Goal: Task Accomplishment & Management: Complete application form

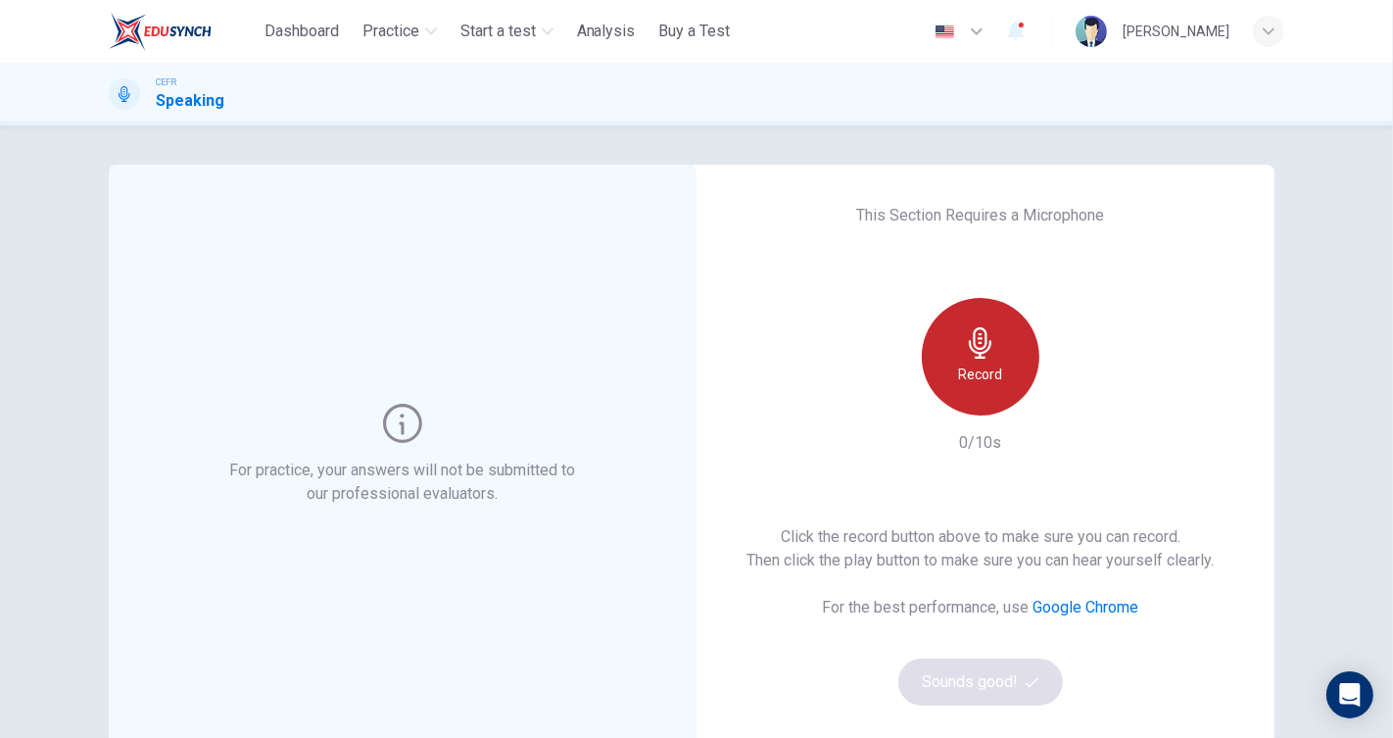
click at [952, 329] on div "Record" at bounding box center [981, 357] width 118 height 118
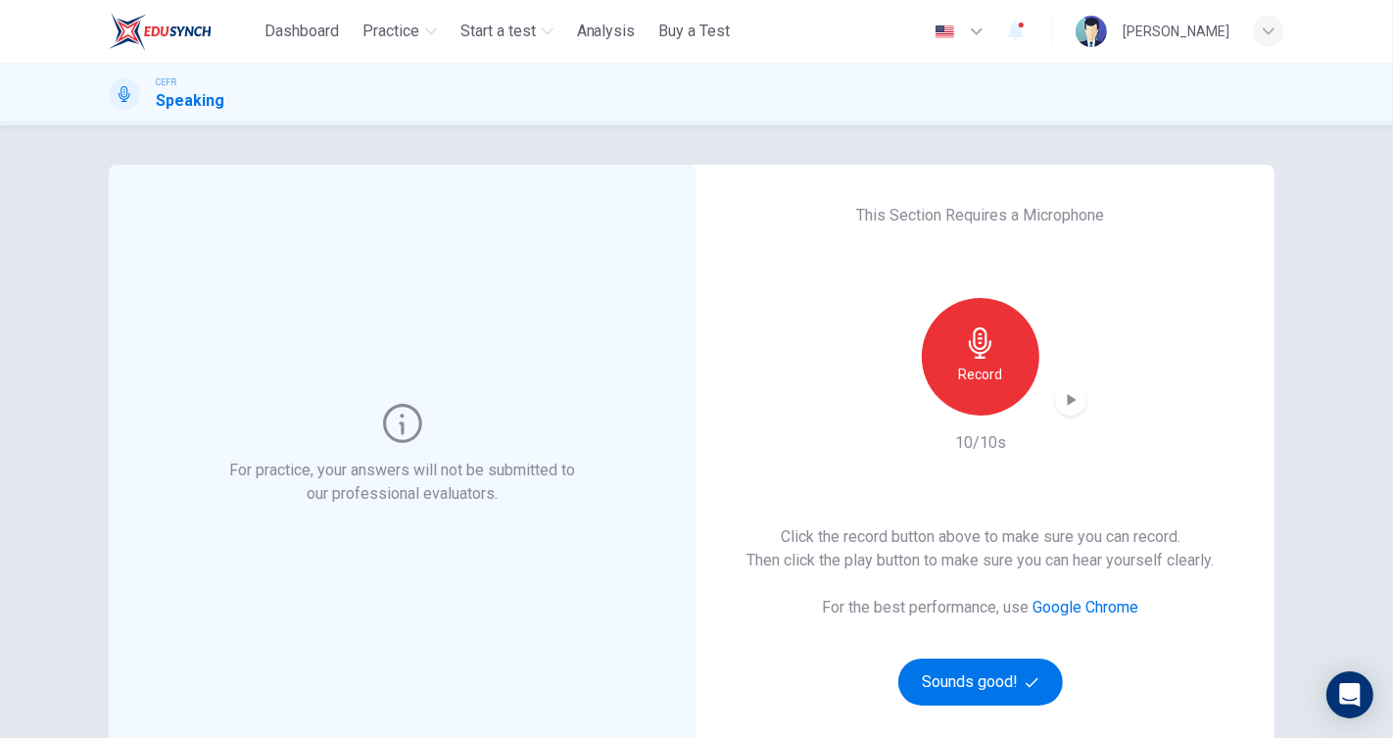
click at [1045, 399] on div "Record" at bounding box center [981, 357] width 212 height 118
click at [1061, 401] on icon "button" at bounding box center [1071, 400] width 20 height 20
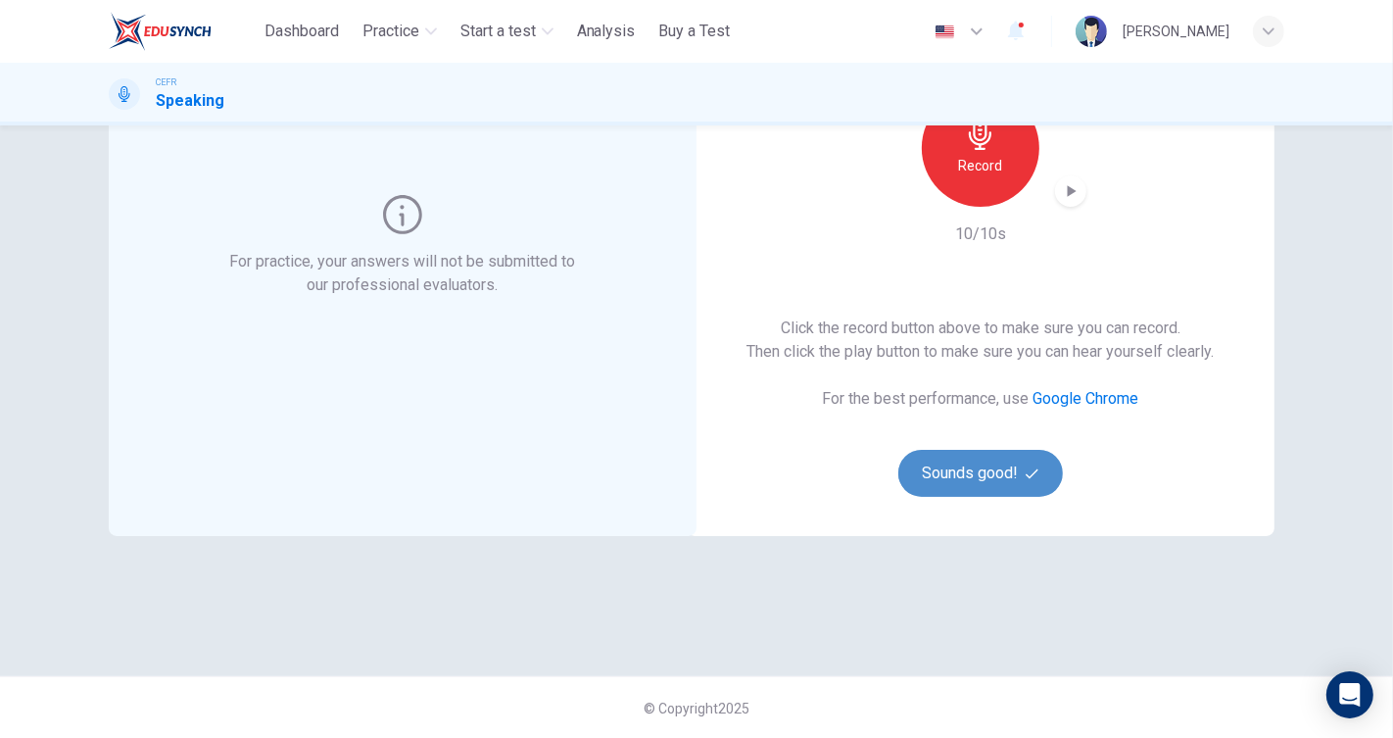
click at [998, 488] on button "Sounds good!" at bounding box center [981, 473] width 165 height 47
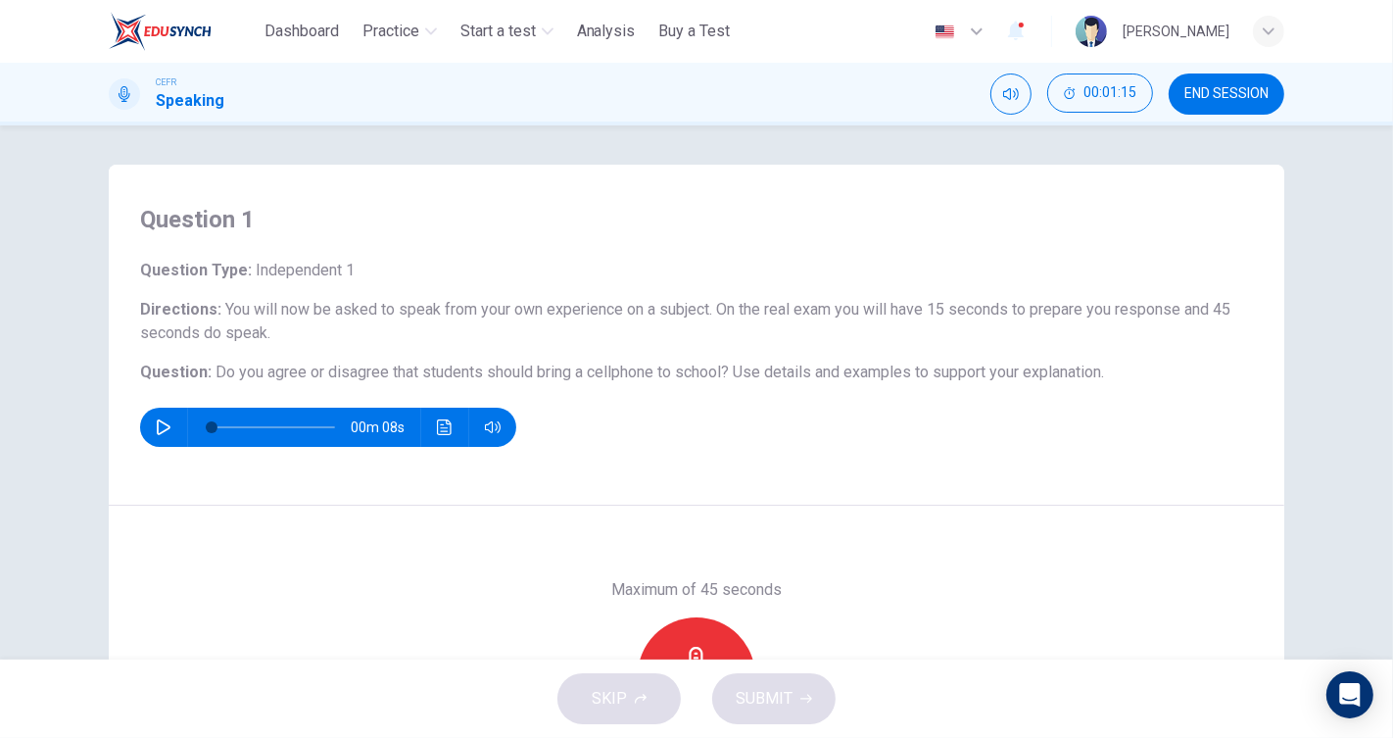
scroll to position [218, 0]
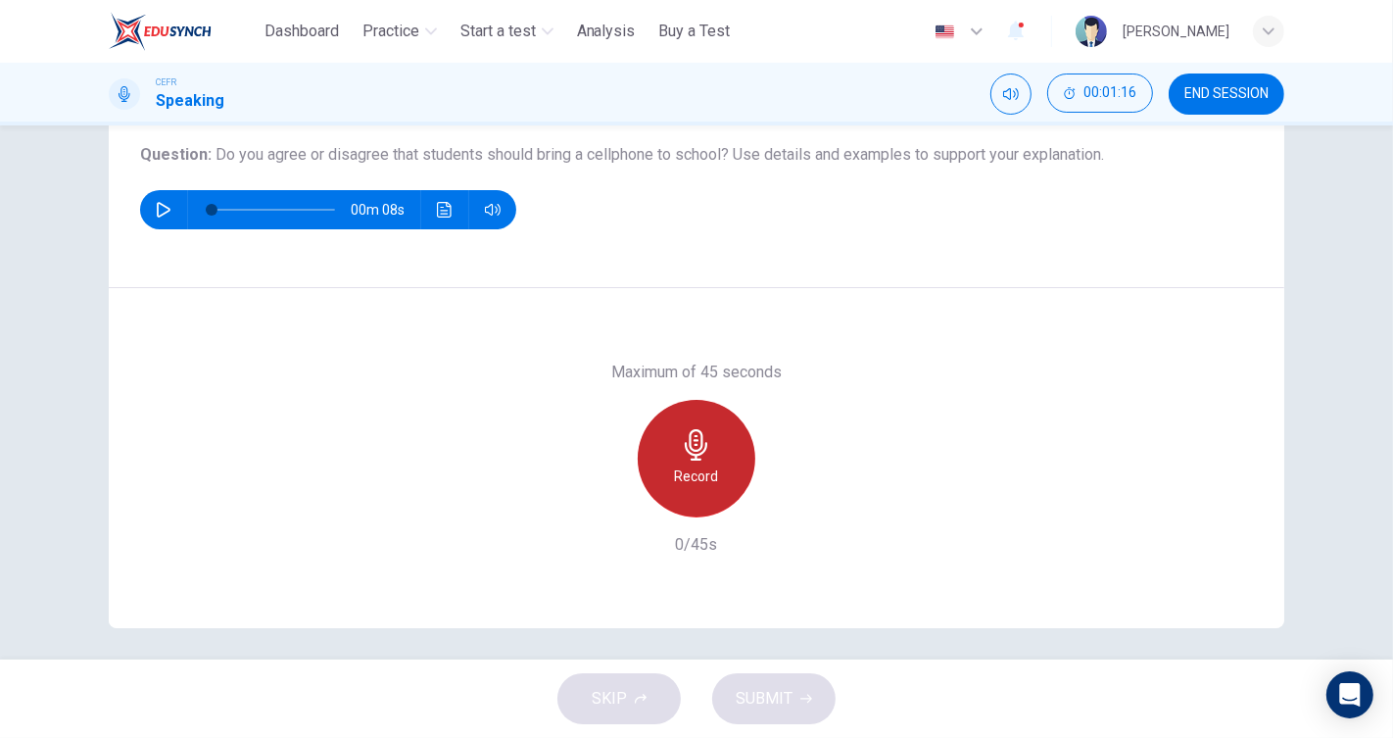
click at [719, 442] on div "Record" at bounding box center [697, 459] width 118 height 118
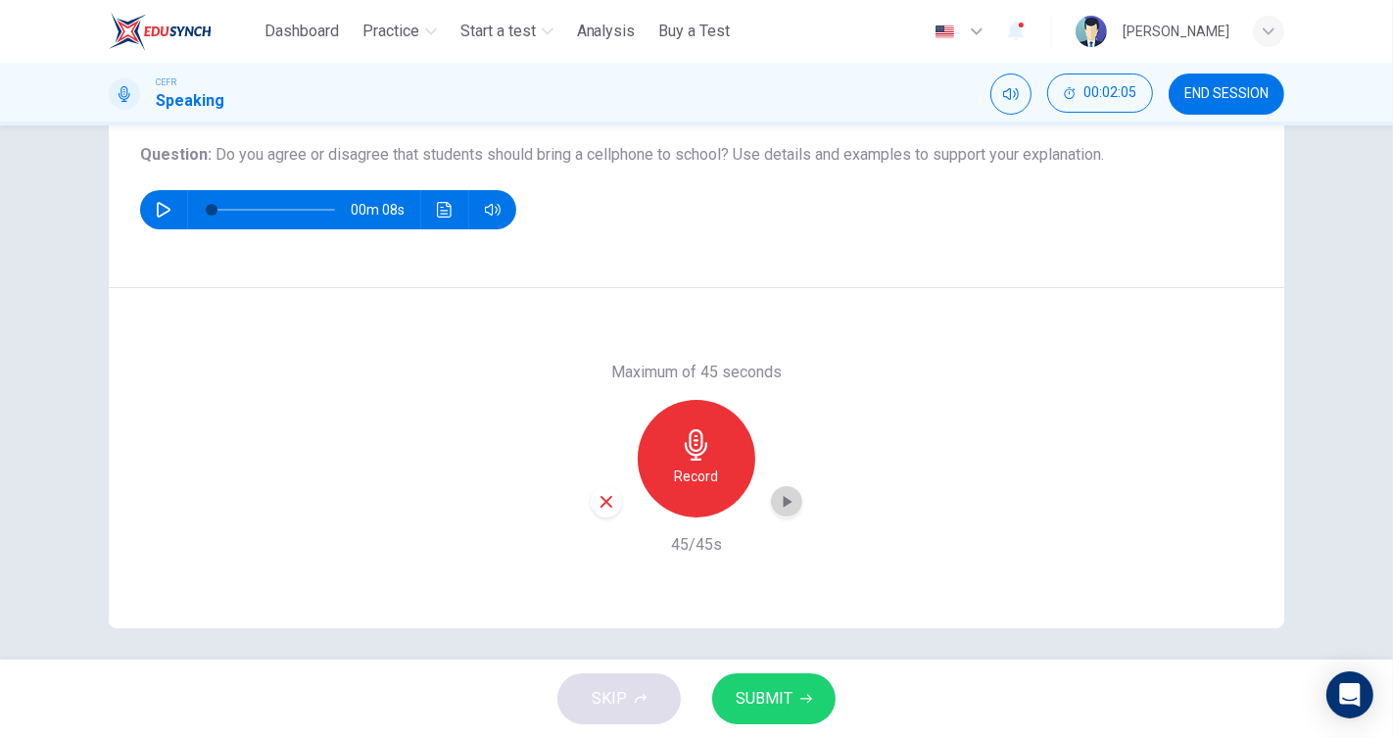
click at [784, 502] on icon "button" at bounding box center [788, 502] width 9 height 12
click at [596, 485] on div "Record" at bounding box center [697, 459] width 212 height 118
click at [598, 500] on icon "button" at bounding box center [607, 502] width 18 height 18
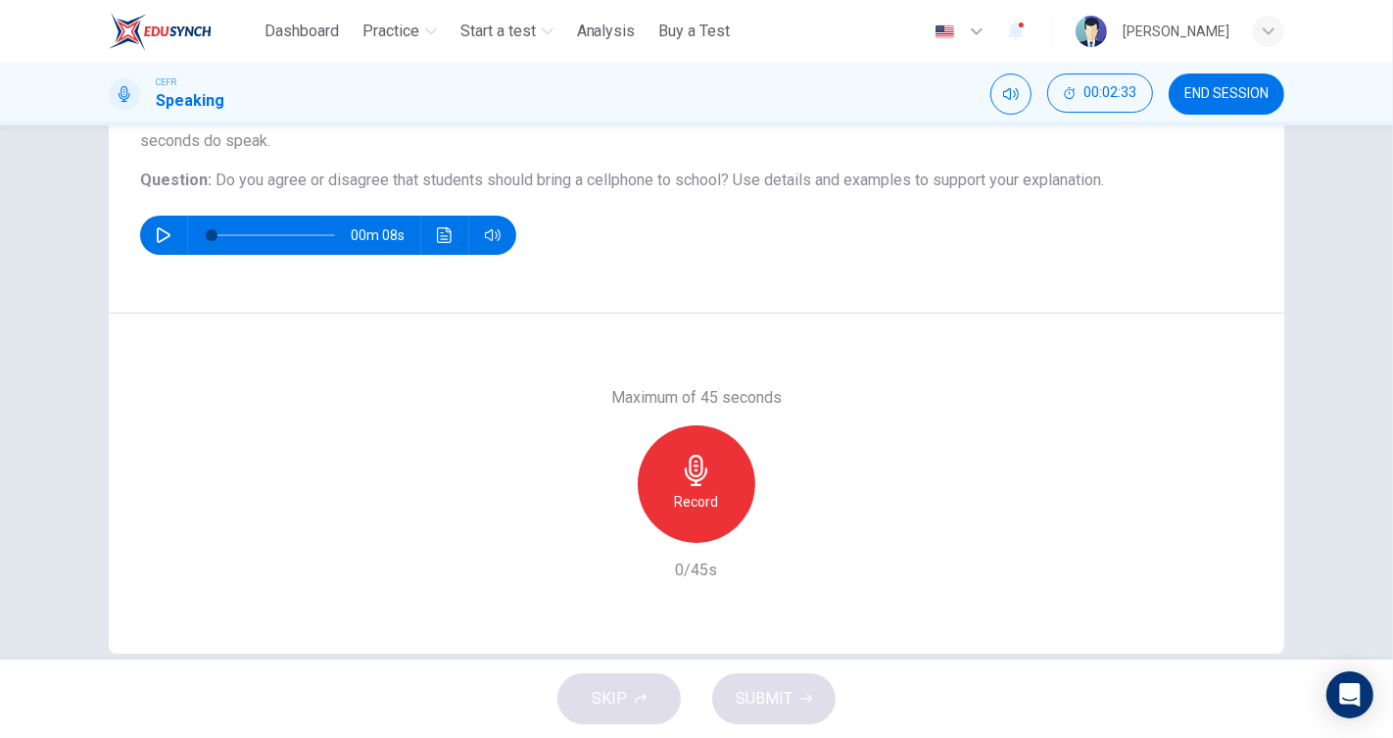
scroll to position [224, 0]
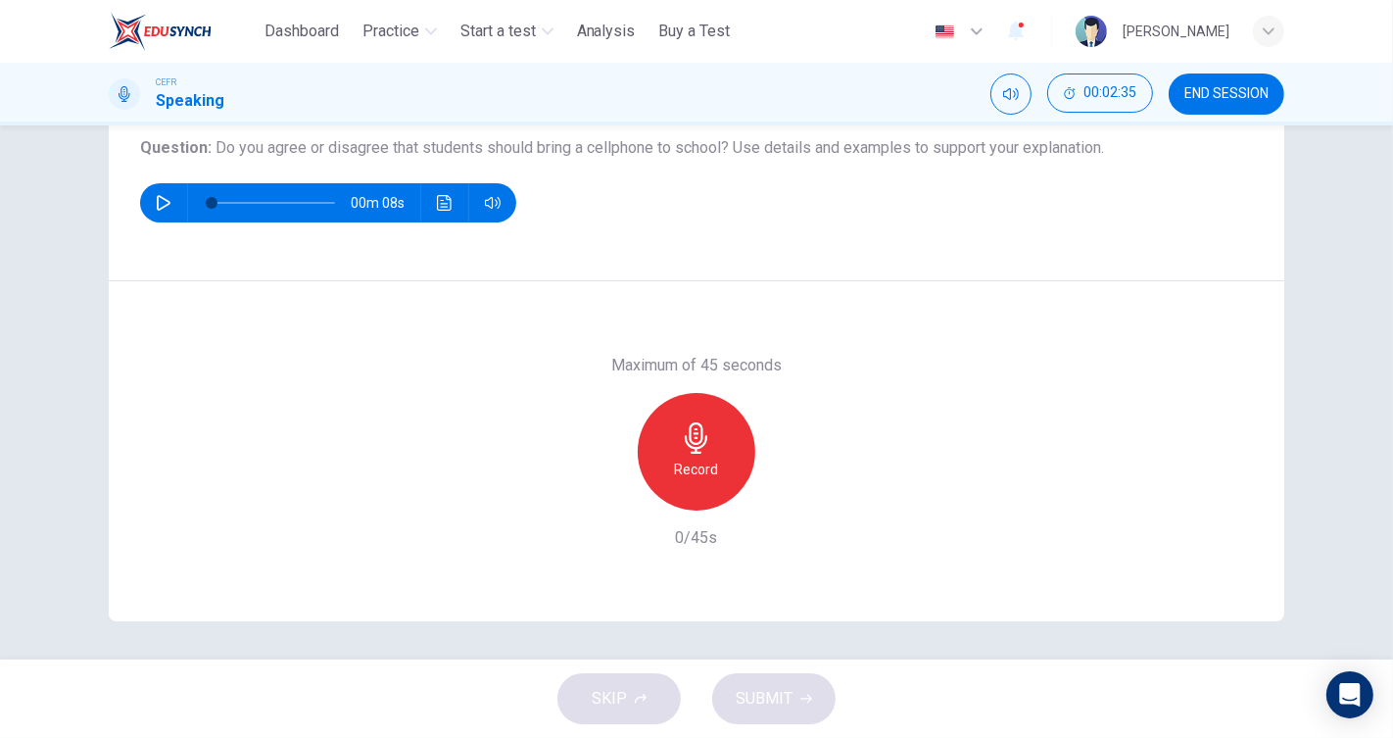
click at [162, 195] on icon "button" at bounding box center [164, 203] width 16 height 16
click at [158, 197] on icon "button" at bounding box center [164, 203] width 16 height 16
click at [689, 450] on icon "button" at bounding box center [696, 437] width 23 height 31
click at [727, 441] on div "Stop" at bounding box center [697, 452] width 118 height 118
click at [610, 491] on div "button" at bounding box center [606, 494] width 31 height 31
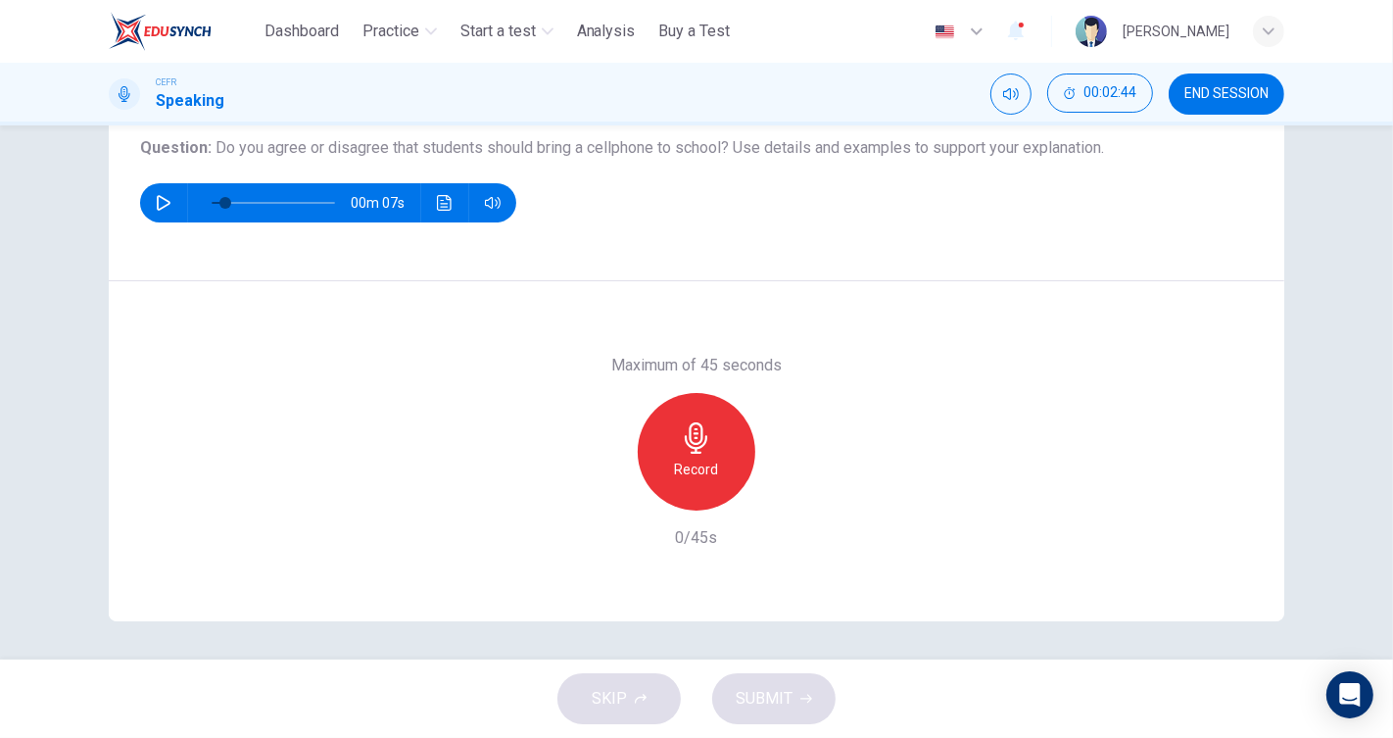
click at [698, 460] on h6 "Record" at bounding box center [697, 470] width 44 height 24
click at [602, 488] on icon "button" at bounding box center [607, 495] width 18 height 18
click at [718, 465] on div "Record" at bounding box center [697, 452] width 118 height 118
click at [598, 493] on icon "button" at bounding box center [607, 495] width 18 height 18
click at [696, 433] on icon "button" at bounding box center [696, 437] width 23 height 31
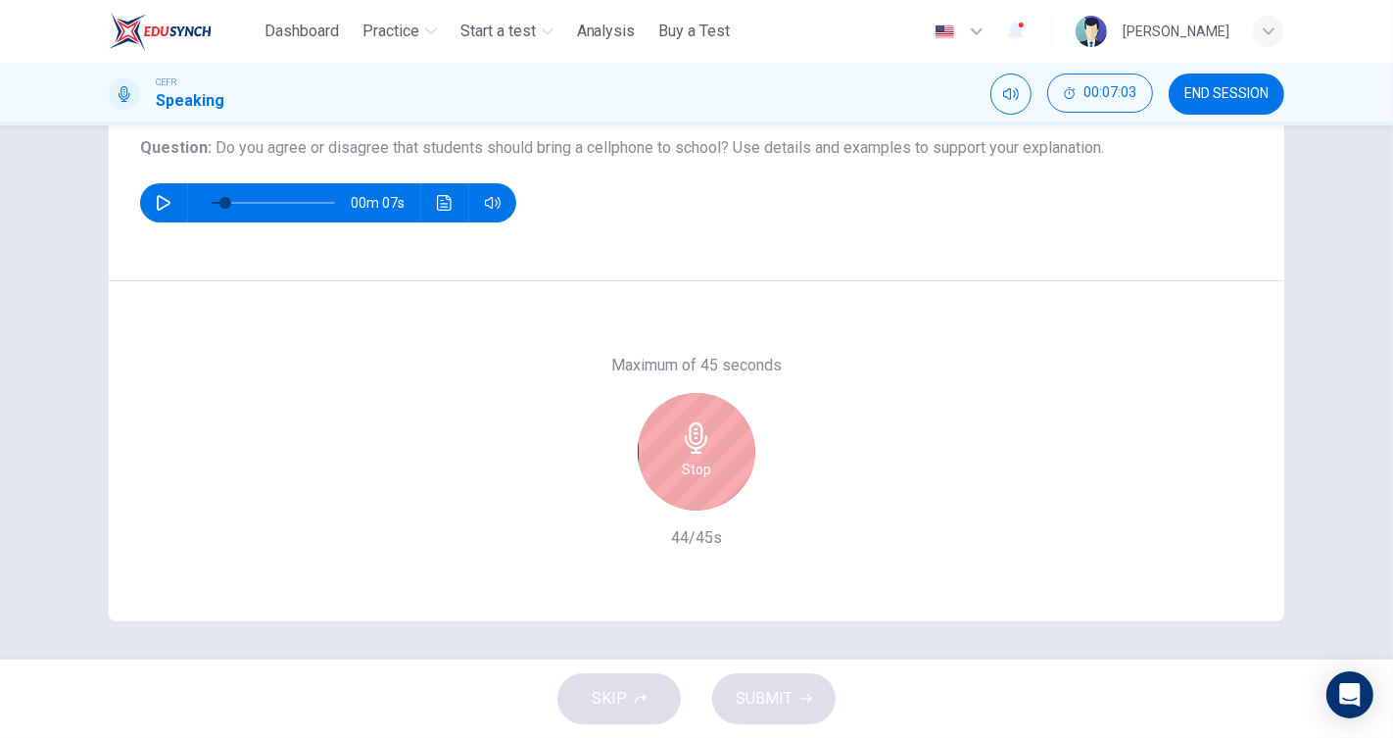
type input "**"
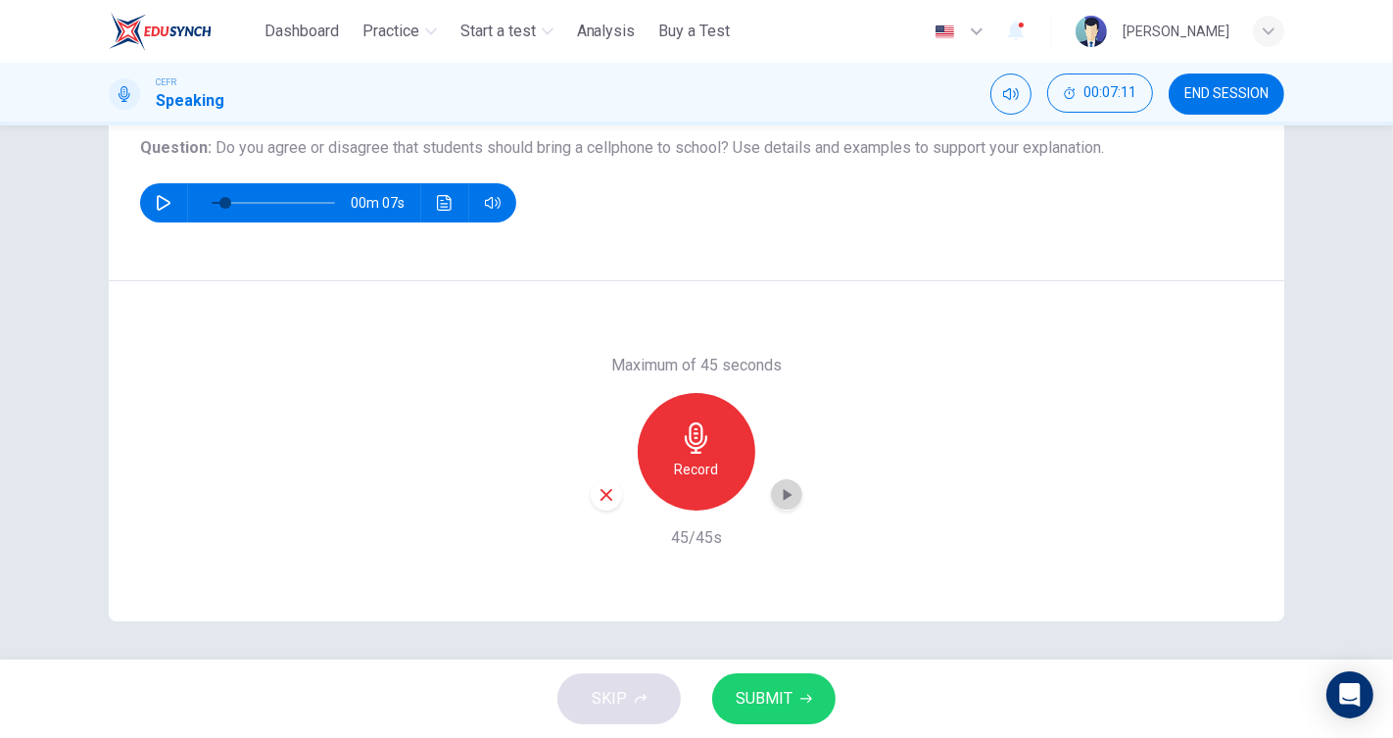
click at [784, 494] on icon "button" at bounding box center [788, 495] width 9 height 12
click at [771, 479] on button "button" at bounding box center [786, 494] width 31 height 31
click at [777, 495] on icon "button" at bounding box center [787, 495] width 20 height 20
click at [591, 493] on div "button" at bounding box center [606, 494] width 31 height 31
click at [702, 461] on h6 "Record" at bounding box center [697, 470] width 44 height 24
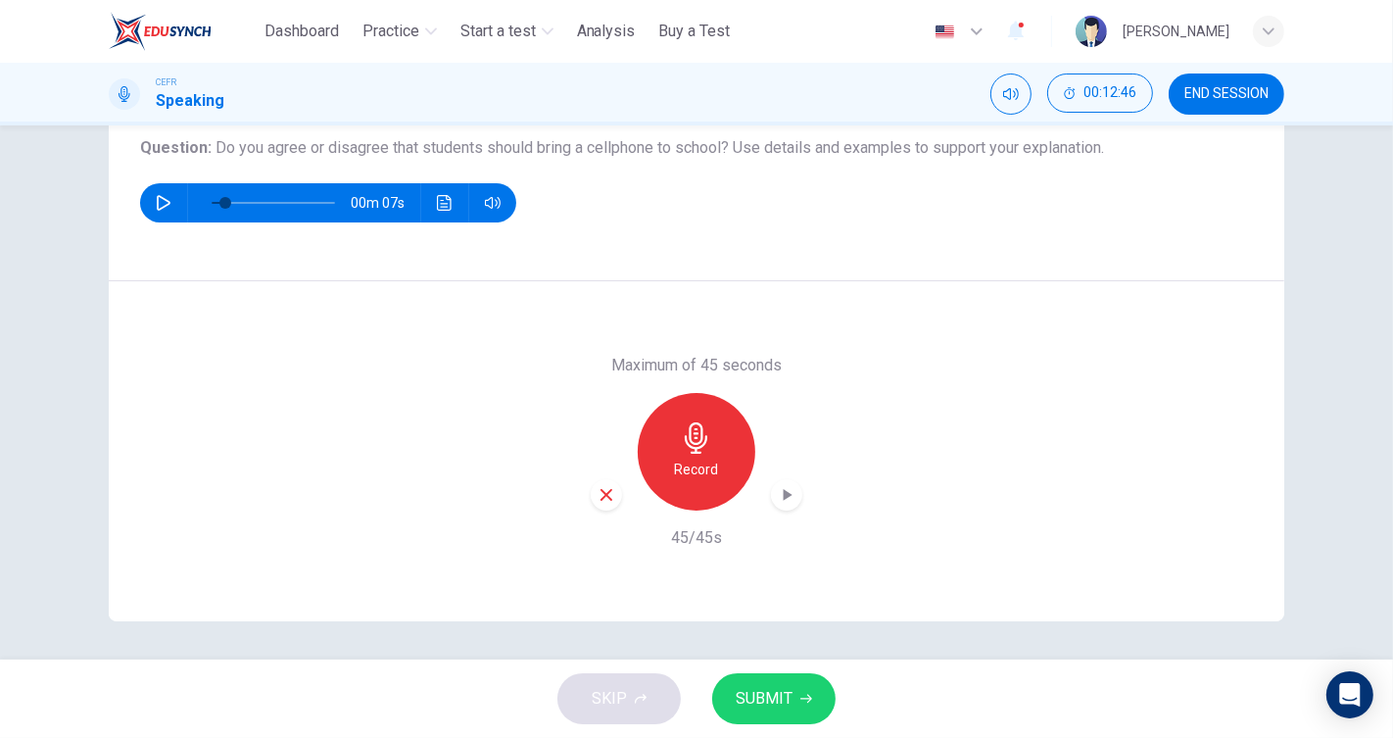
click at [777, 492] on icon "button" at bounding box center [787, 495] width 20 height 20
click at [606, 496] on icon "button" at bounding box center [607, 495] width 18 height 18
click at [681, 422] on icon "button" at bounding box center [696, 437] width 31 height 31
click at [795, 497] on div "button" at bounding box center [786, 494] width 31 height 31
click at [778, 694] on span "SUBMIT" at bounding box center [764, 698] width 57 height 27
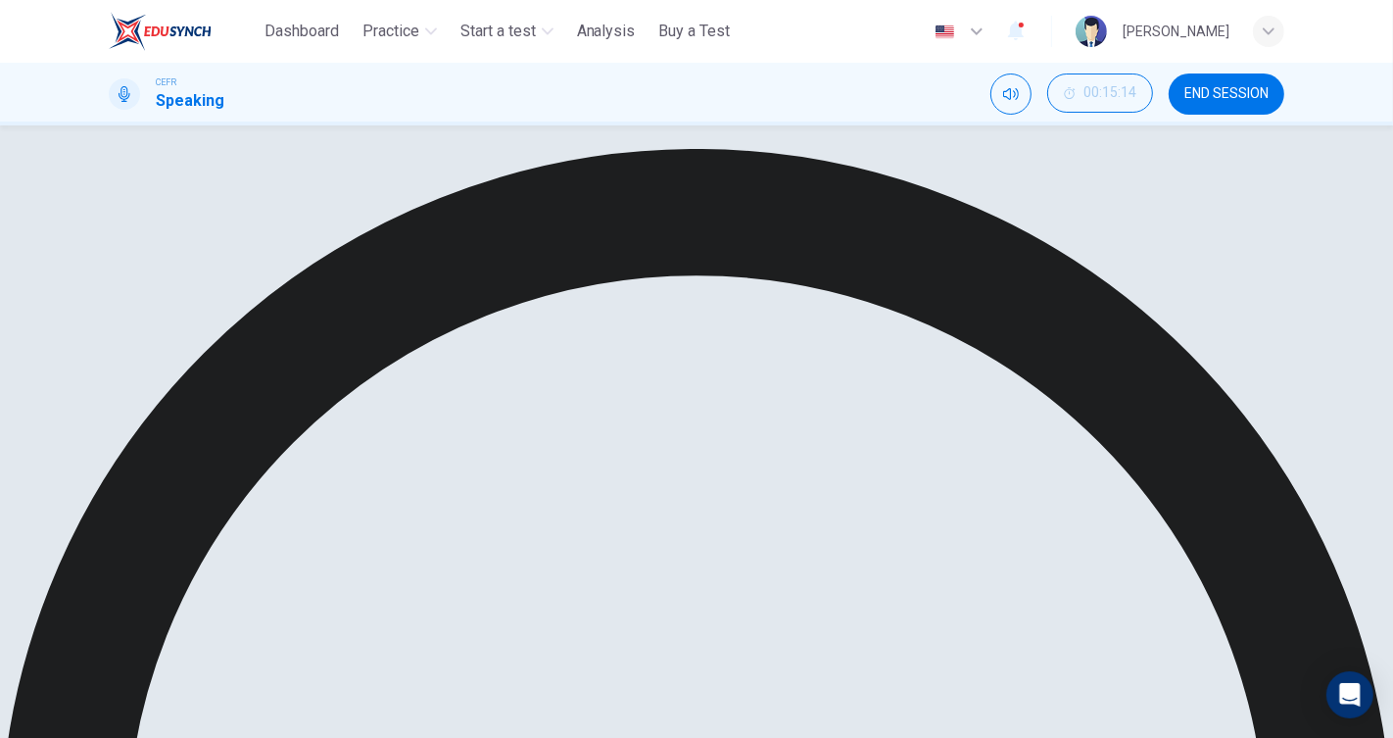
type input "*"
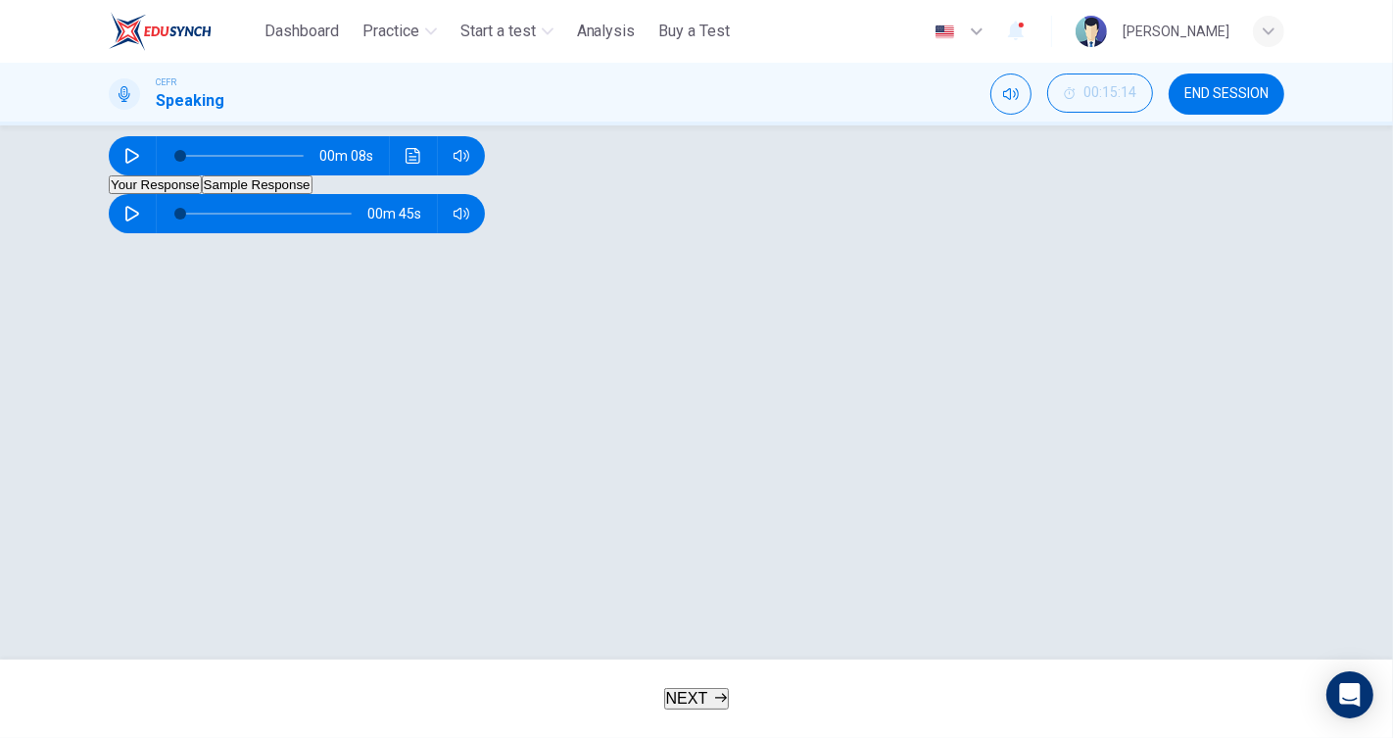
click at [140, 221] on icon "button" at bounding box center [132, 214] width 16 height 16
type input "*"
click at [313, 194] on button "Sample Response" at bounding box center [257, 184] width 111 height 19
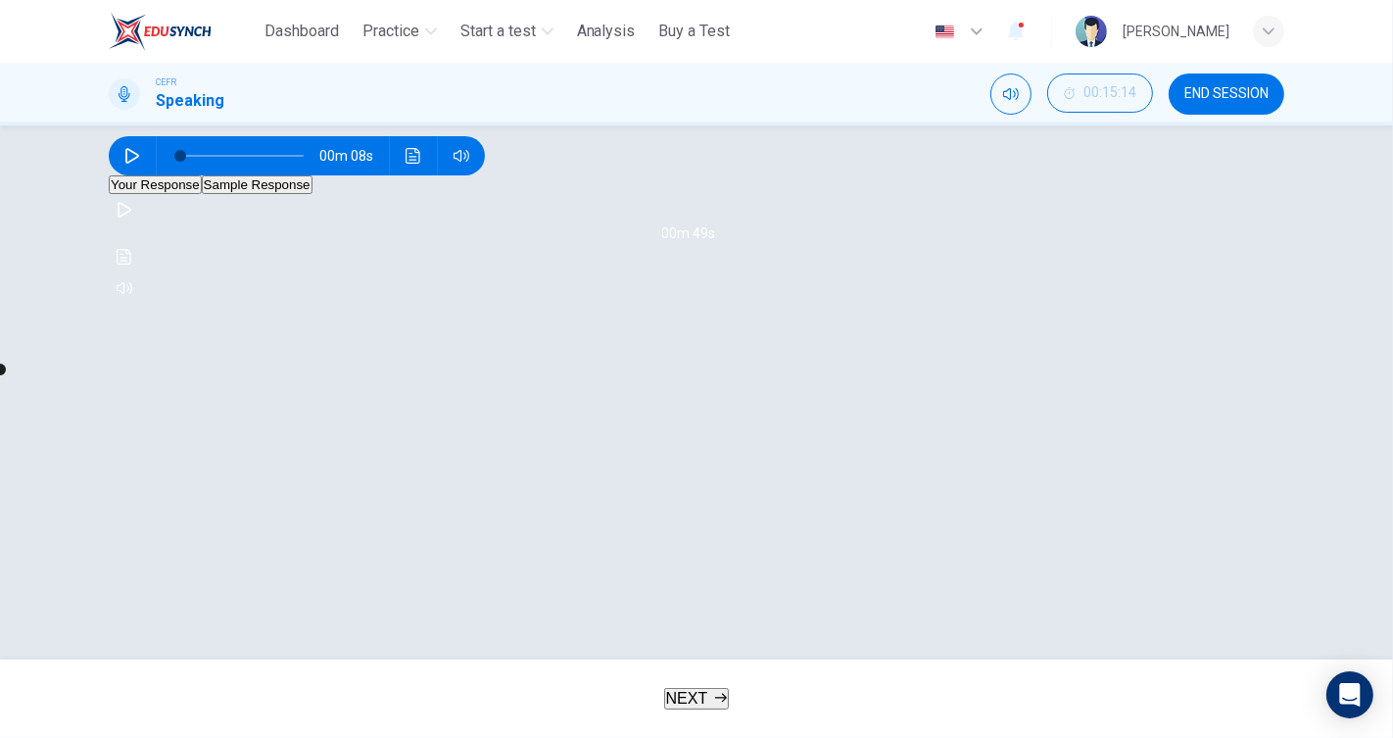
click at [157, 304] on div "00m 49s" at bounding box center [697, 249] width 1176 height 110
click at [159, 304] on div "00m 49s" at bounding box center [697, 249] width 1176 height 110
click at [140, 225] on button "button" at bounding box center [124, 209] width 31 height 31
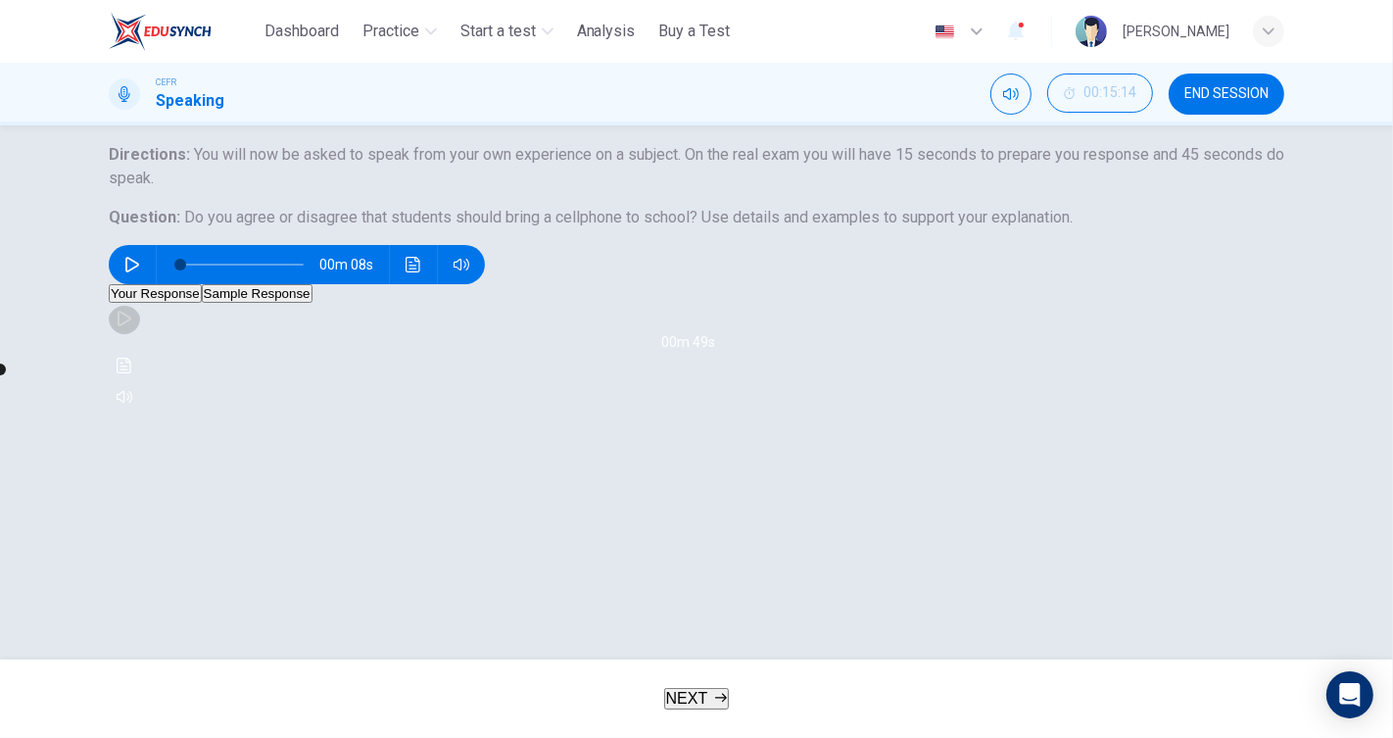
click at [140, 334] on button "button" at bounding box center [124, 318] width 31 height 31
click at [165, 413] on div "00m 34s" at bounding box center [697, 358] width 1176 height 110
click at [132, 326] on icon "button" at bounding box center [125, 319] width 16 height 16
type input "**"
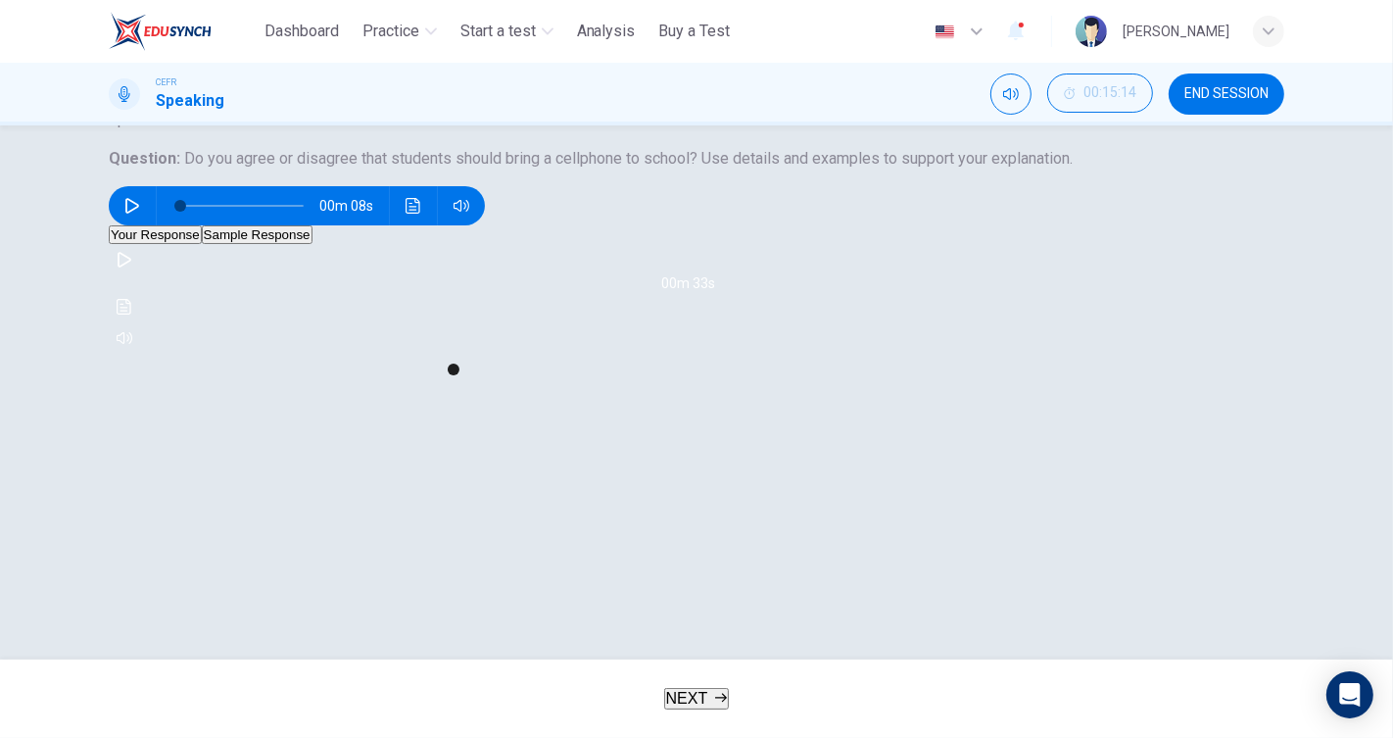
scroll to position [224, 0]
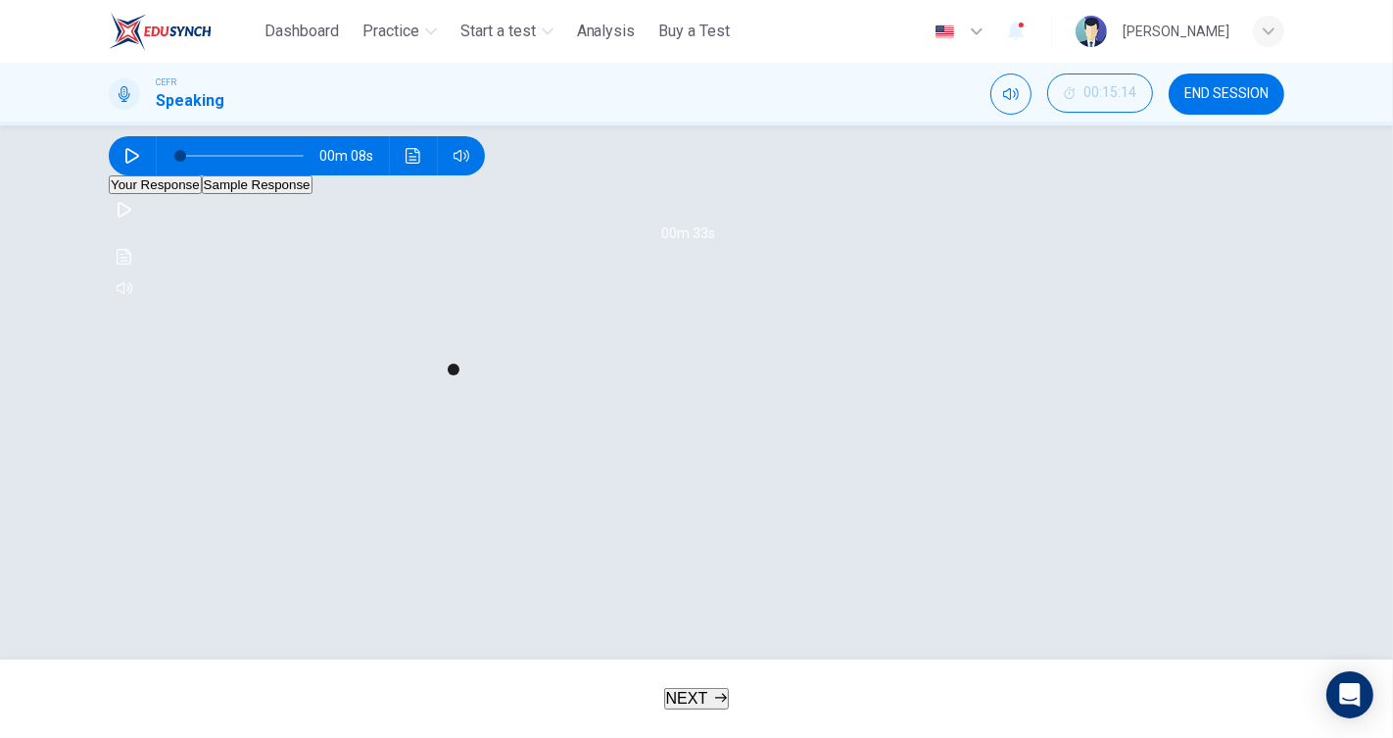
click at [678, 690] on span "NEXT" at bounding box center [687, 698] width 42 height 17
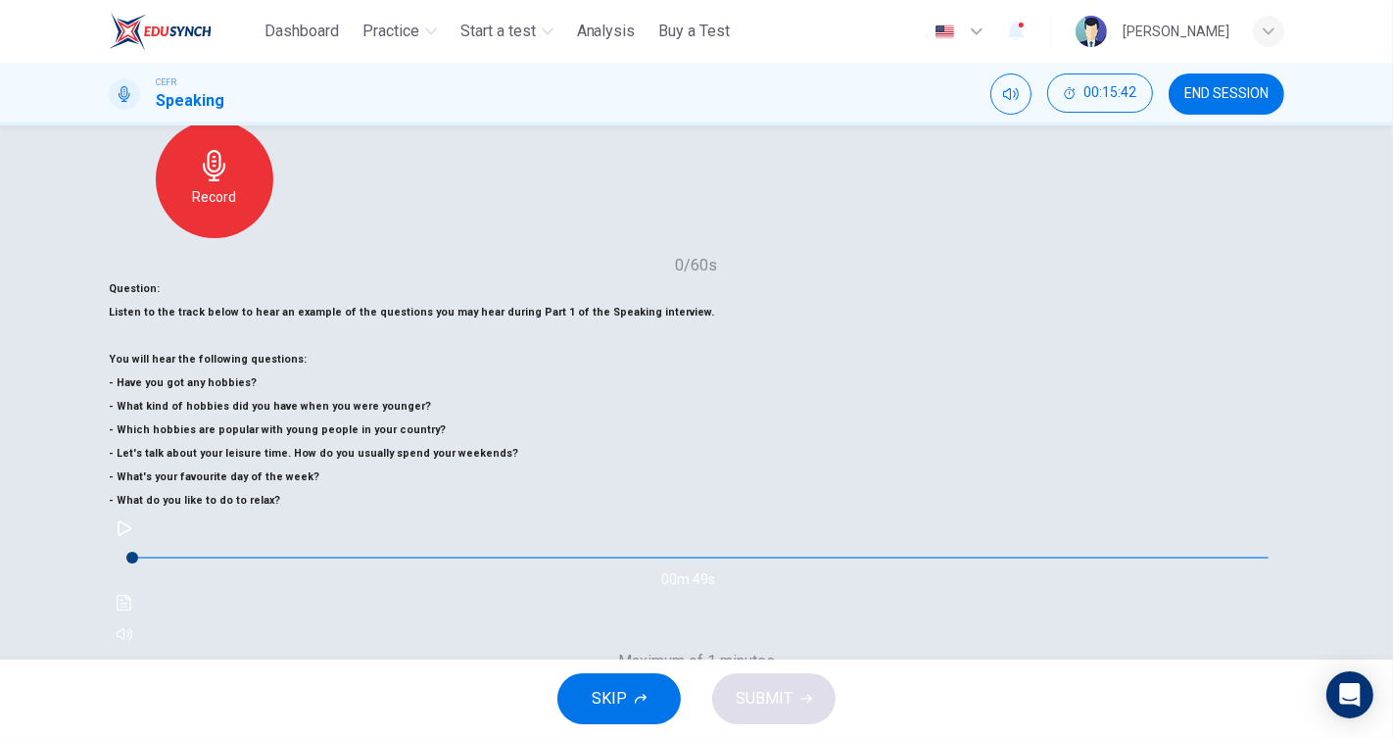
click at [756, 689] on div "Record" at bounding box center [697, 748] width 118 height 118
click at [756, 689] on div "Stop" at bounding box center [697, 748] width 118 height 118
click at [140, 513] on button "button" at bounding box center [124, 528] width 31 height 31
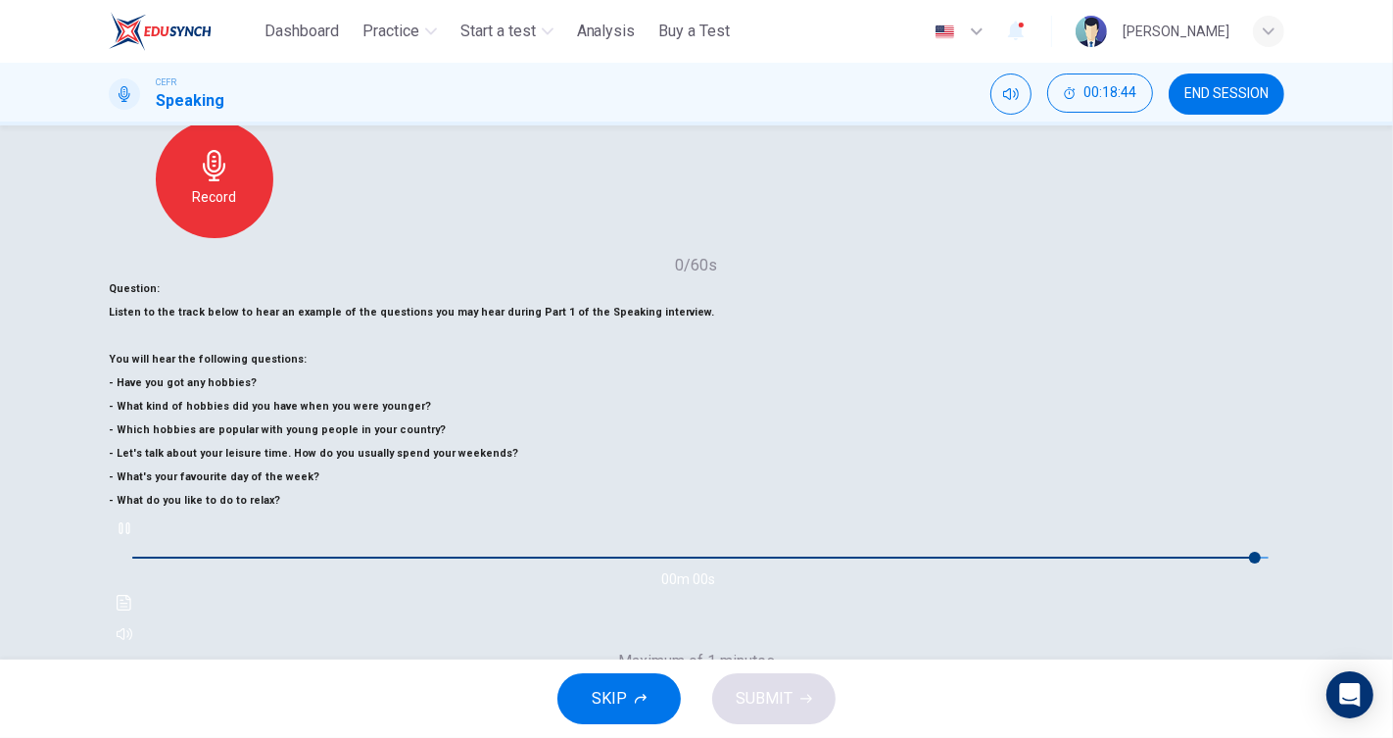
type input "*"
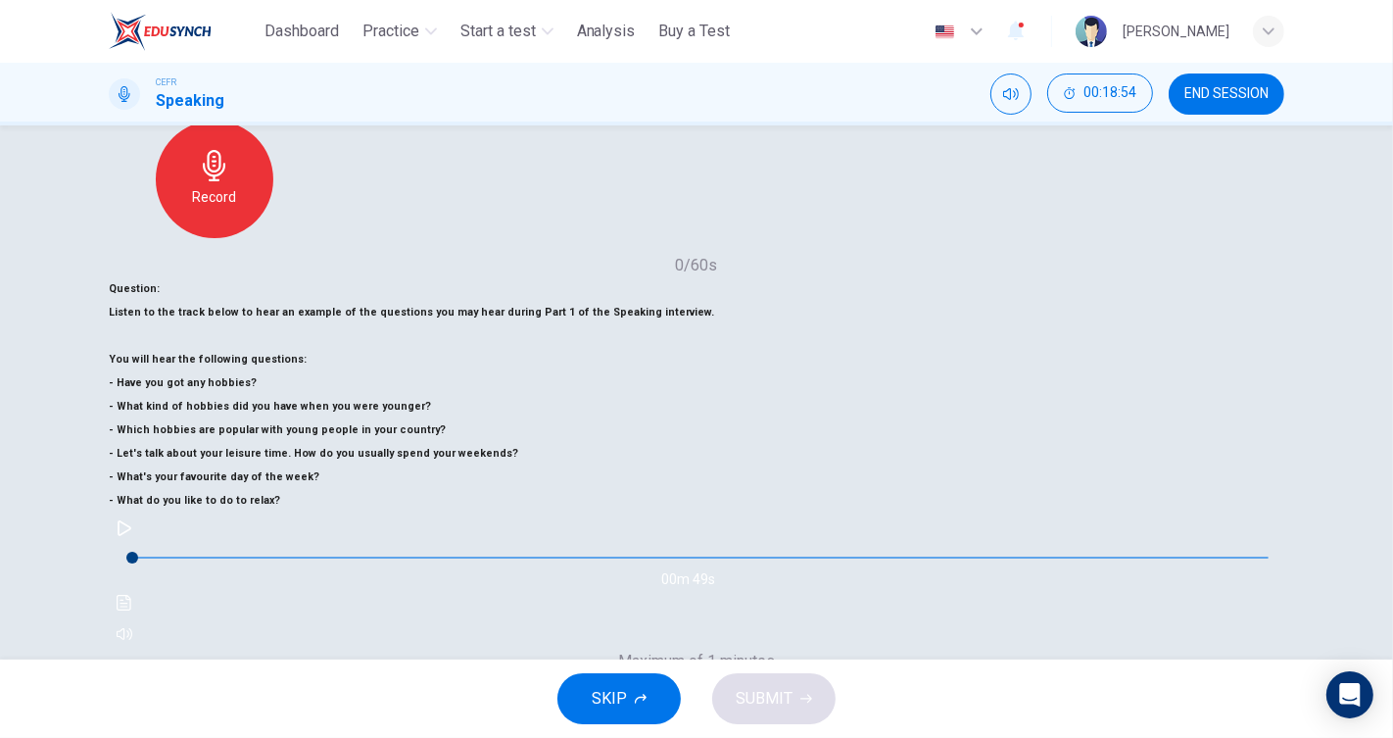
click at [803, 689] on div "Record" at bounding box center [697, 748] width 212 height 118
click at [708, 718] on icon "button" at bounding box center [696, 733] width 23 height 31
click at [712, 718] on icon "button" at bounding box center [696, 733] width 31 height 31
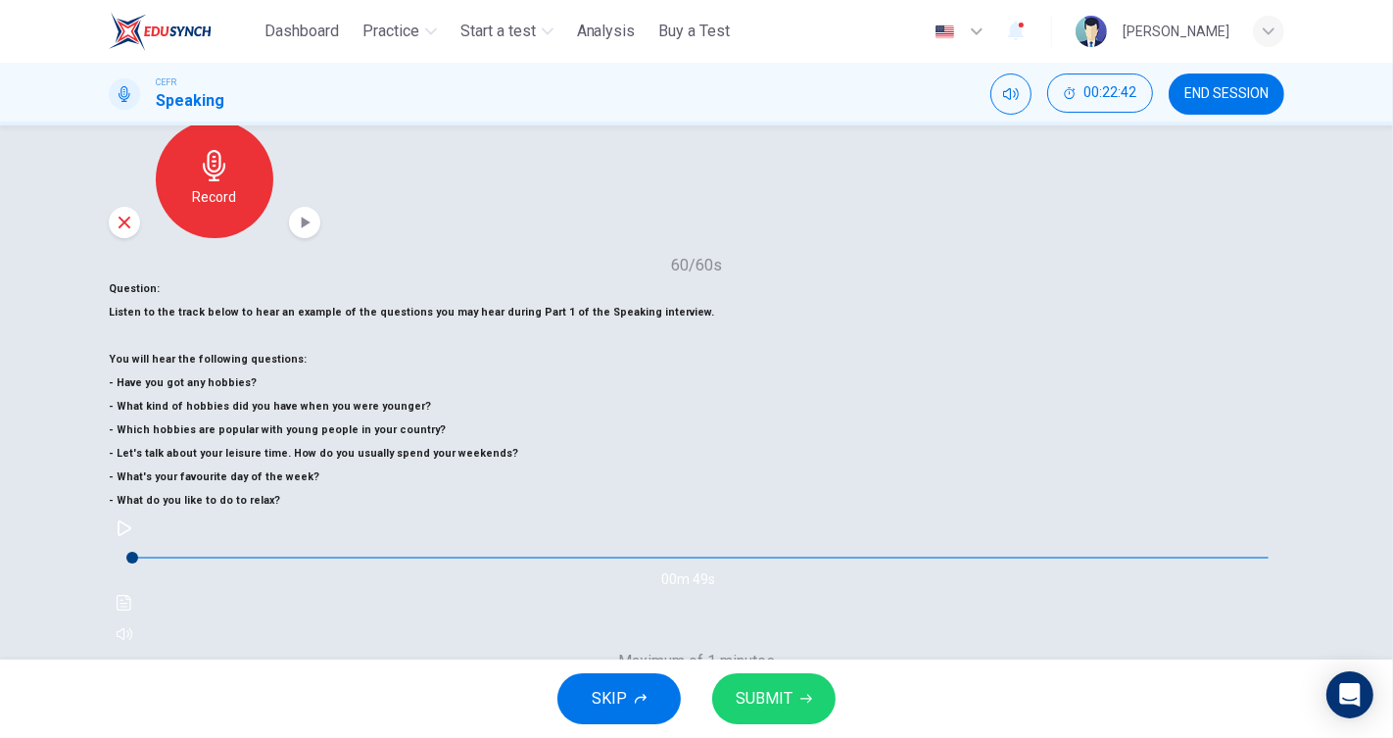
drag, startPoint x: 943, startPoint y: 393, endPoint x: 1059, endPoint y: 263, distance: 174.9
click at [1059, 650] on div "Maximum of 1 minutes Record 60/60s" at bounding box center [697, 748] width 1176 height 196
drag, startPoint x: 1072, startPoint y: 404, endPoint x: 1069, endPoint y: 429, distance: 25.6
click at [803, 689] on div "Record" at bounding box center [697, 748] width 212 height 118
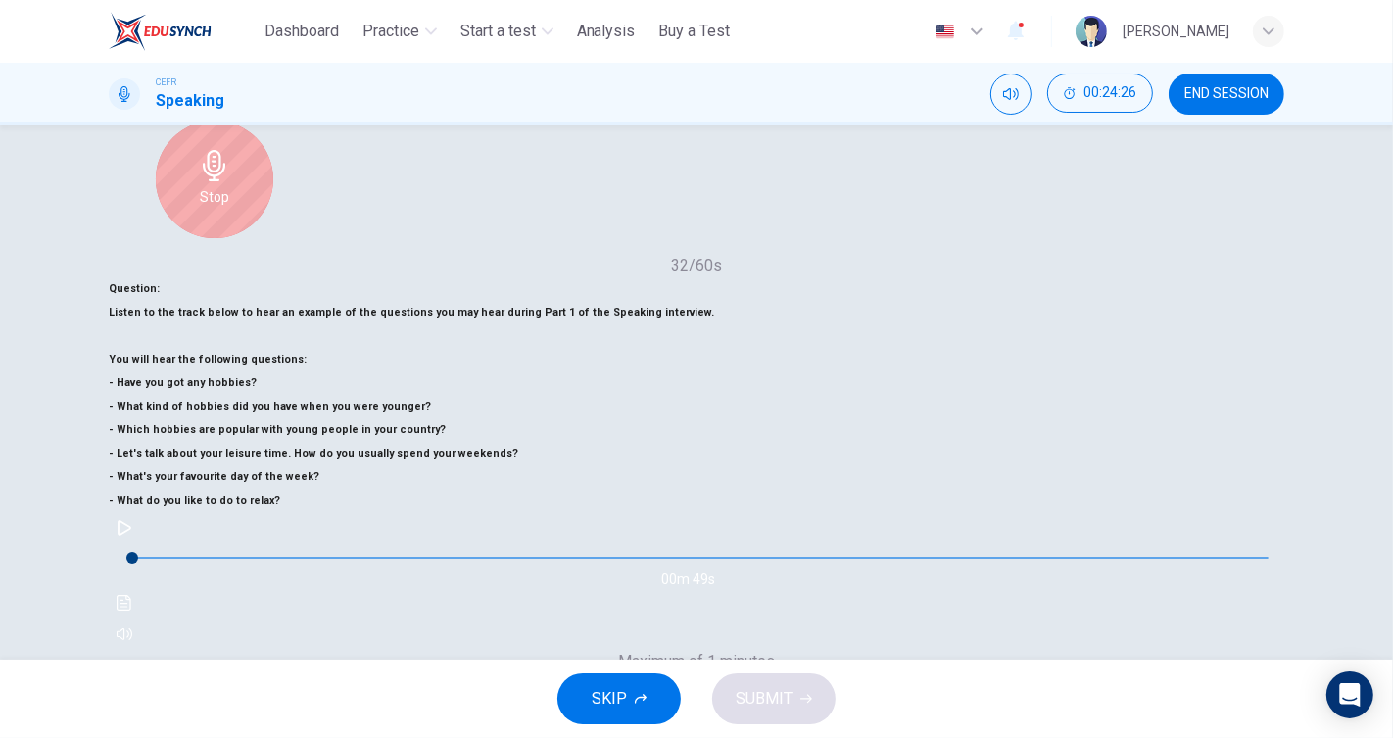
click at [756, 689] on div "Stop" at bounding box center [697, 748] width 118 height 118
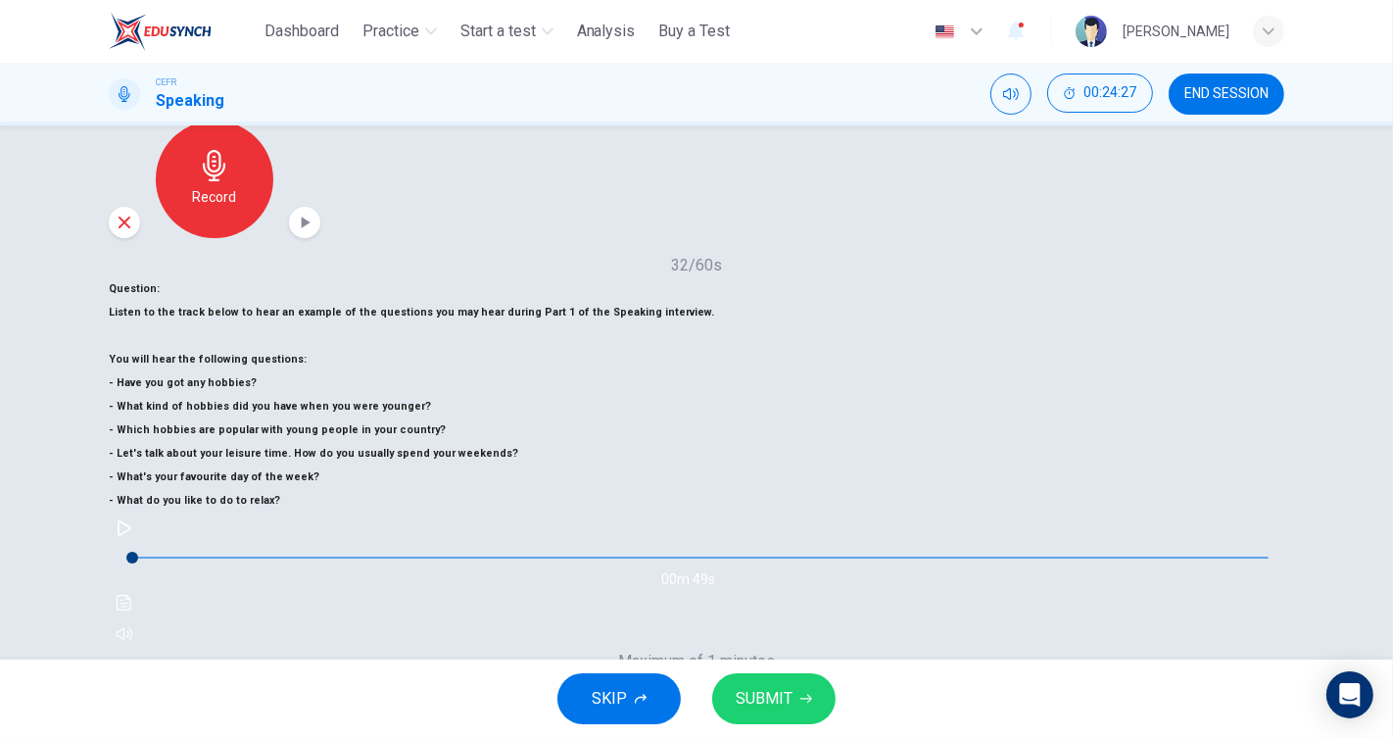
click at [756, 689] on div "Record" at bounding box center [697, 748] width 118 height 118
click at [795, 698] on button "SUBMIT" at bounding box center [773, 698] width 123 height 51
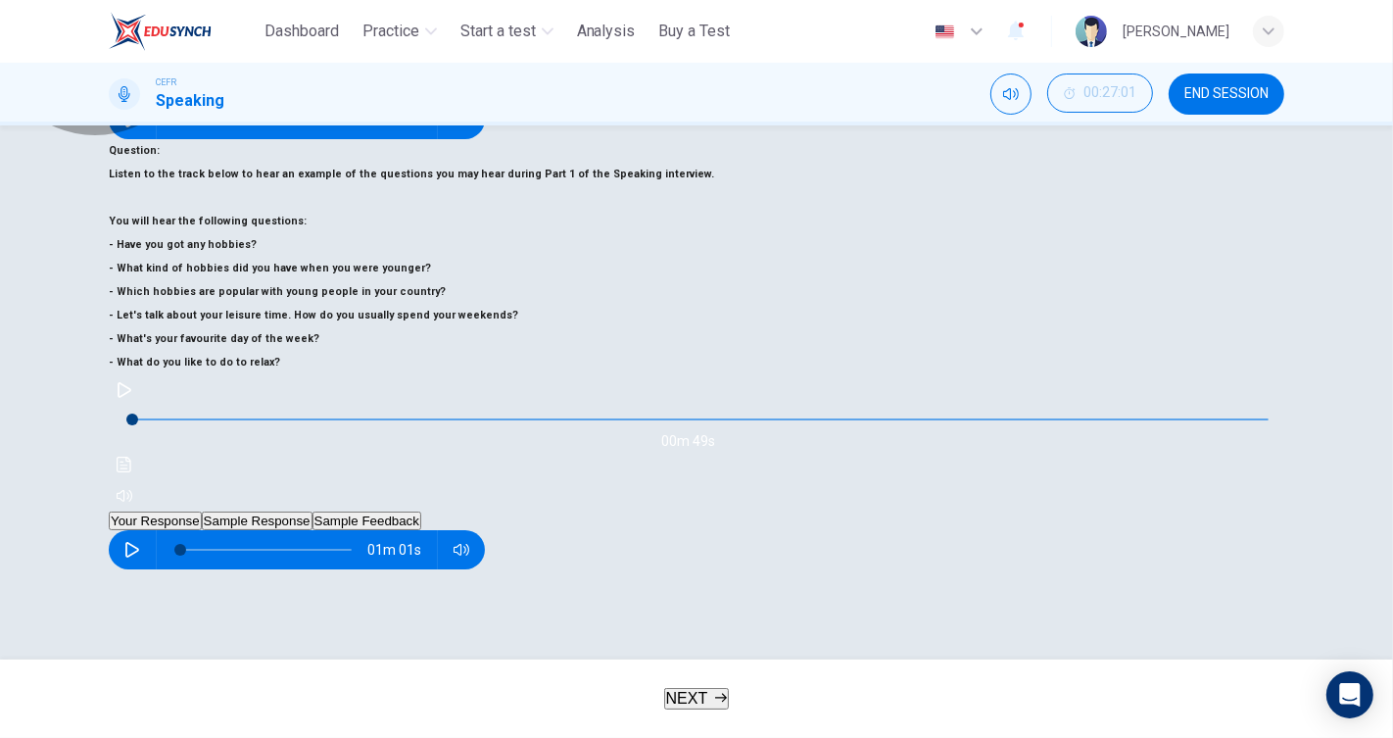
click at [313, 512] on button "Sample Response" at bounding box center [257, 521] width 111 height 19
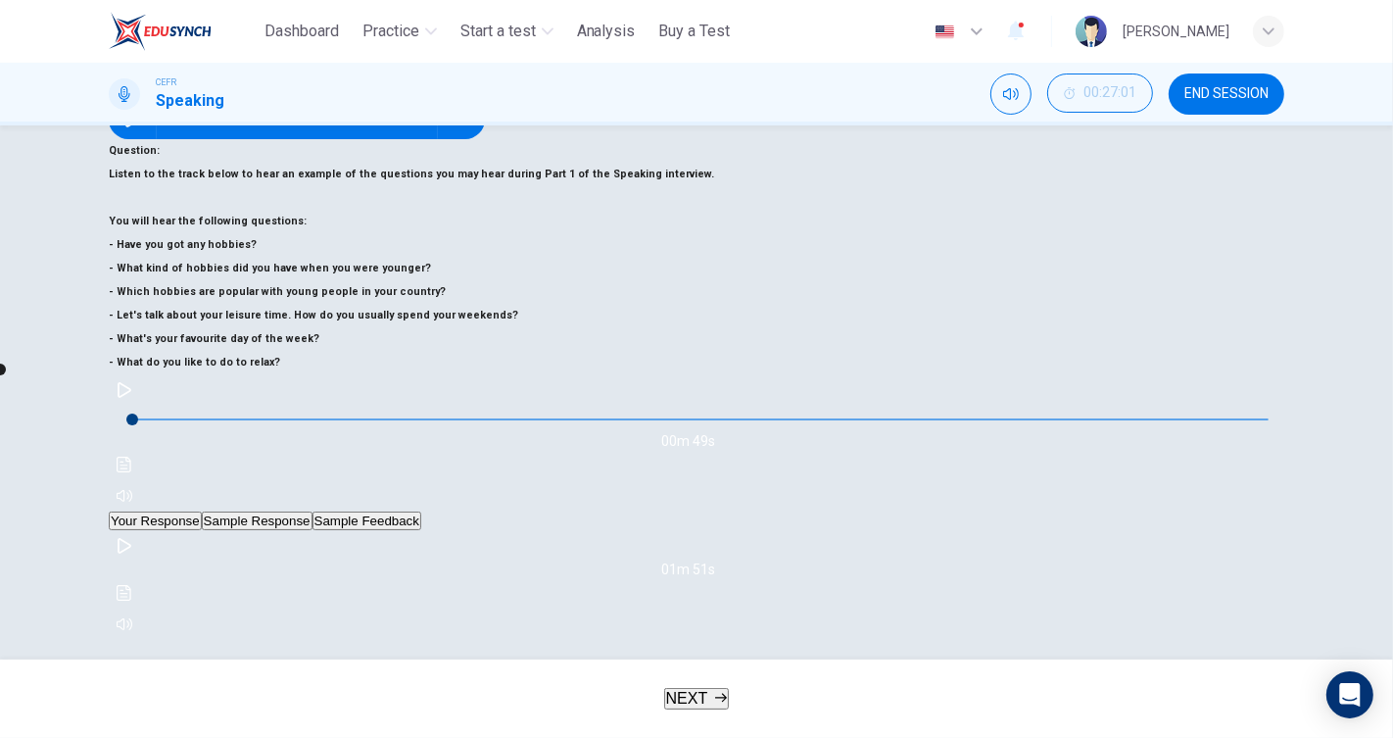
click at [421, 512] on button "Sample Feedback" at bounding box center [367, 521] width 109 height 19
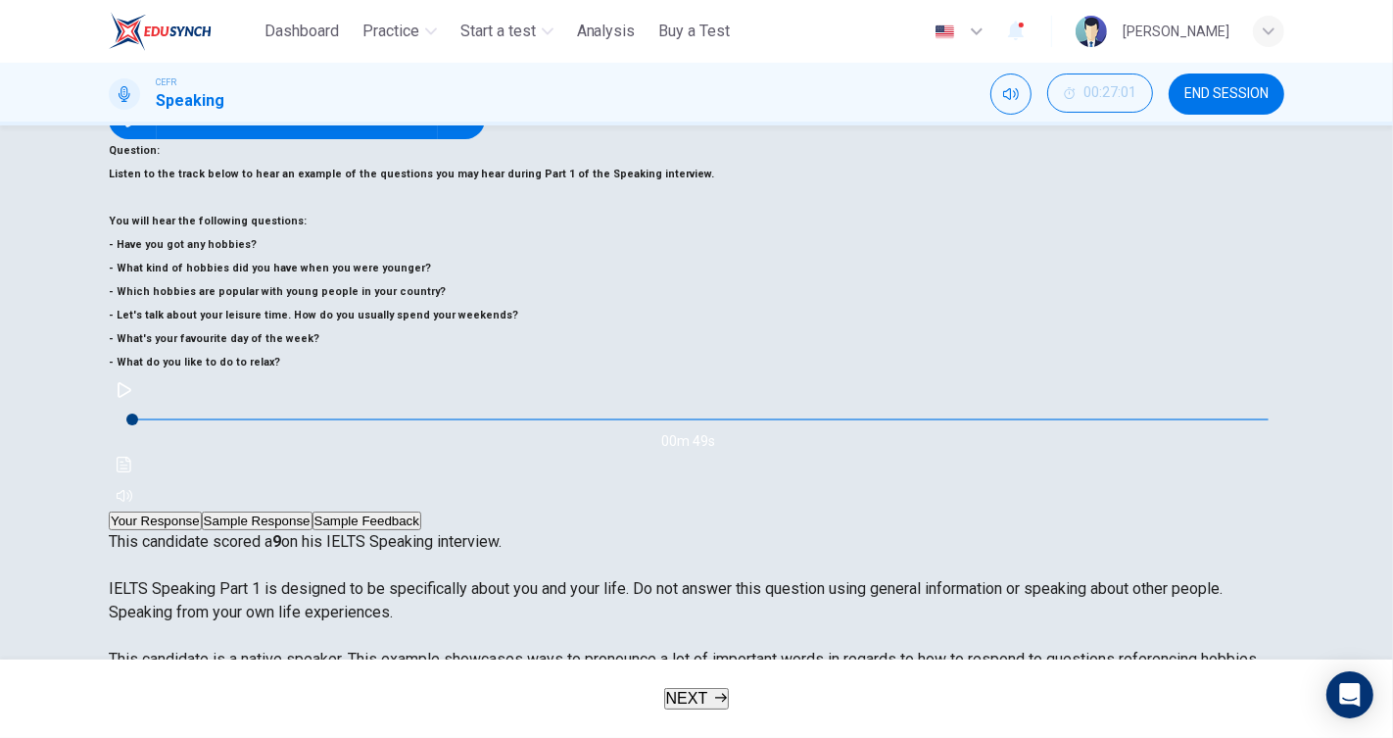
click at [313, 512] on button "Sample Response" at bounding box center [257, 521] width 111 height 19
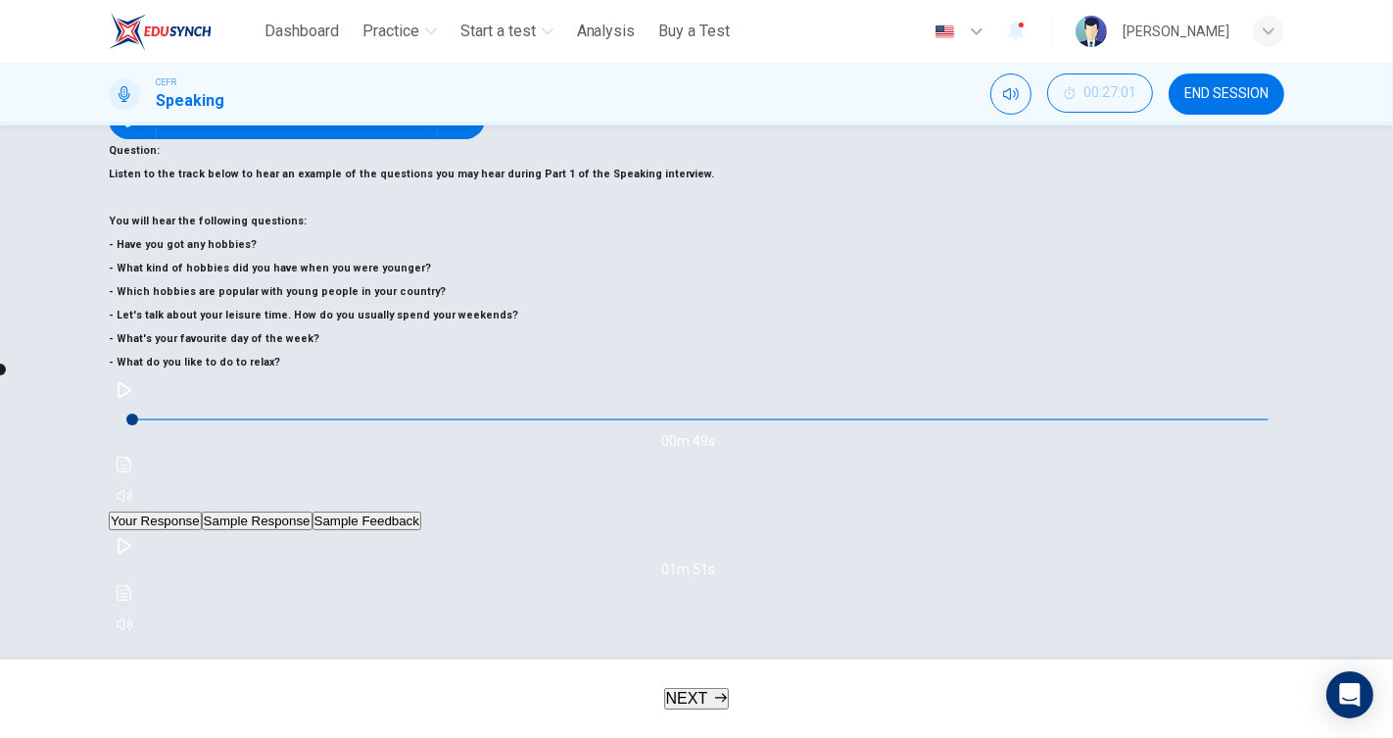
click at [421, 512] on button "Sample Feedback" at bounding box center [367, 521] width 109 height 19
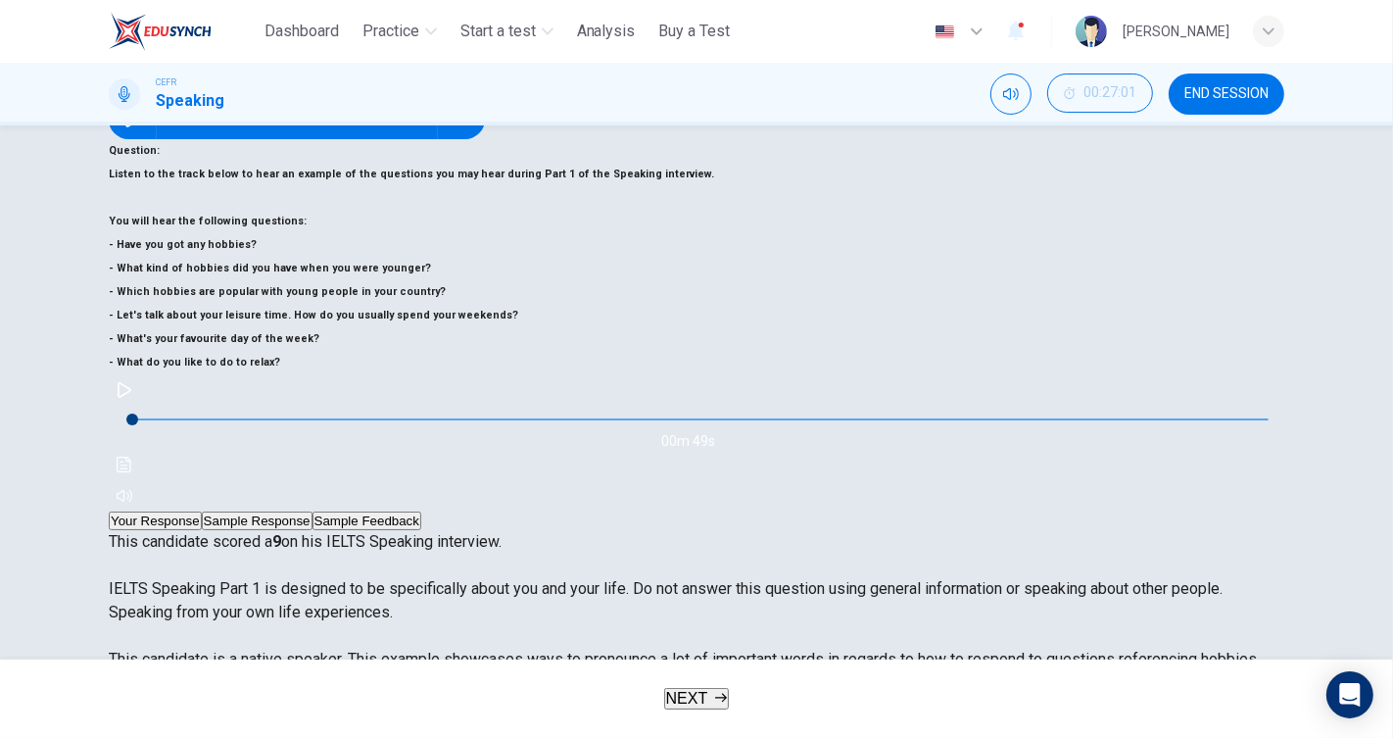
click at [313, 512] on button "Sample Response" at bounding box center [257, 521] width 111 height 19
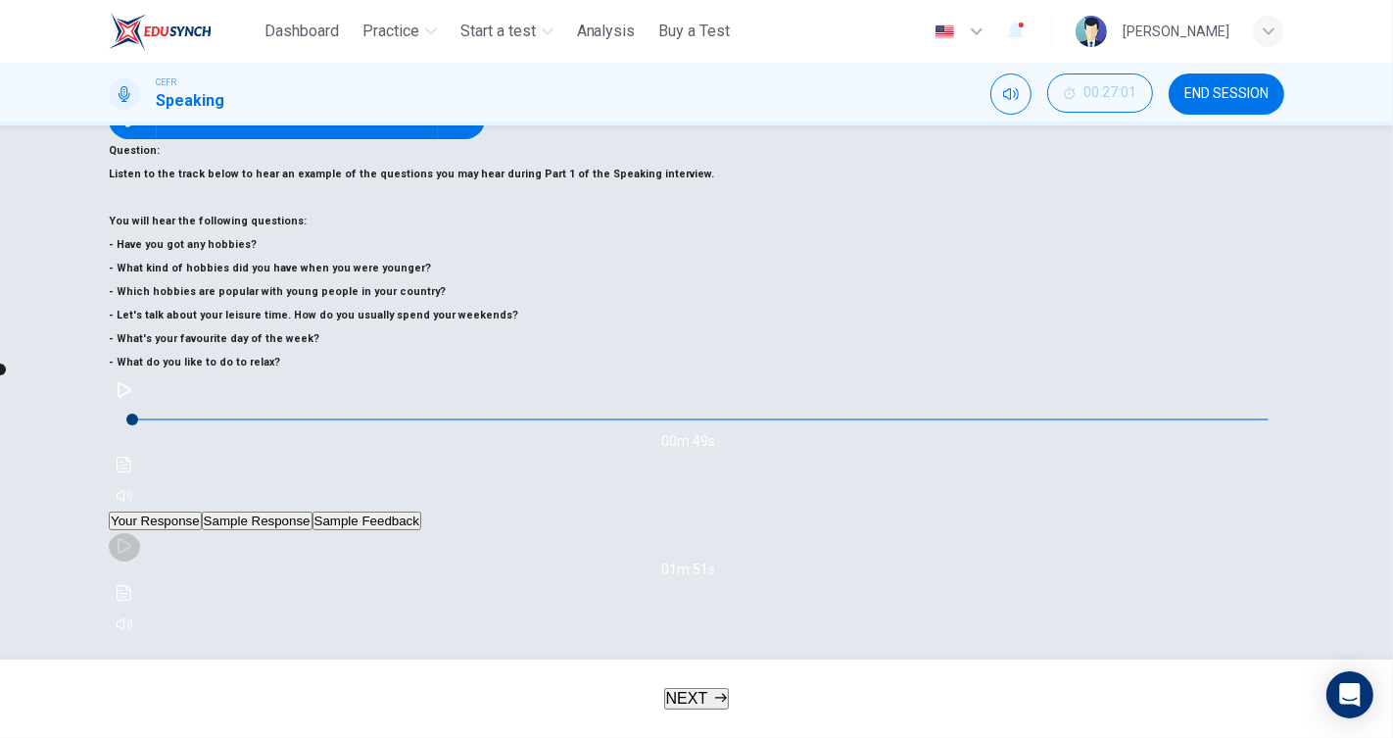
click at [140, 530] on button "button" at bounding box center [124, 545] width 31 height 31
click at [173, 364] on span at bounding box center [168, 370] width 12 height 12
click at [20, 364] on span at bounding box center [14, 370] width 12 height 12
click at [1018, 512] on div "Your Response Sample Response Sample Feedback 01m 01s 01m 51s This candidate sc…" at bounding box center [697, 576] width 1176 height 128
click at [421, 512] on button "Sample Feedback" at bounding box center [367, 521] width 109 height 19
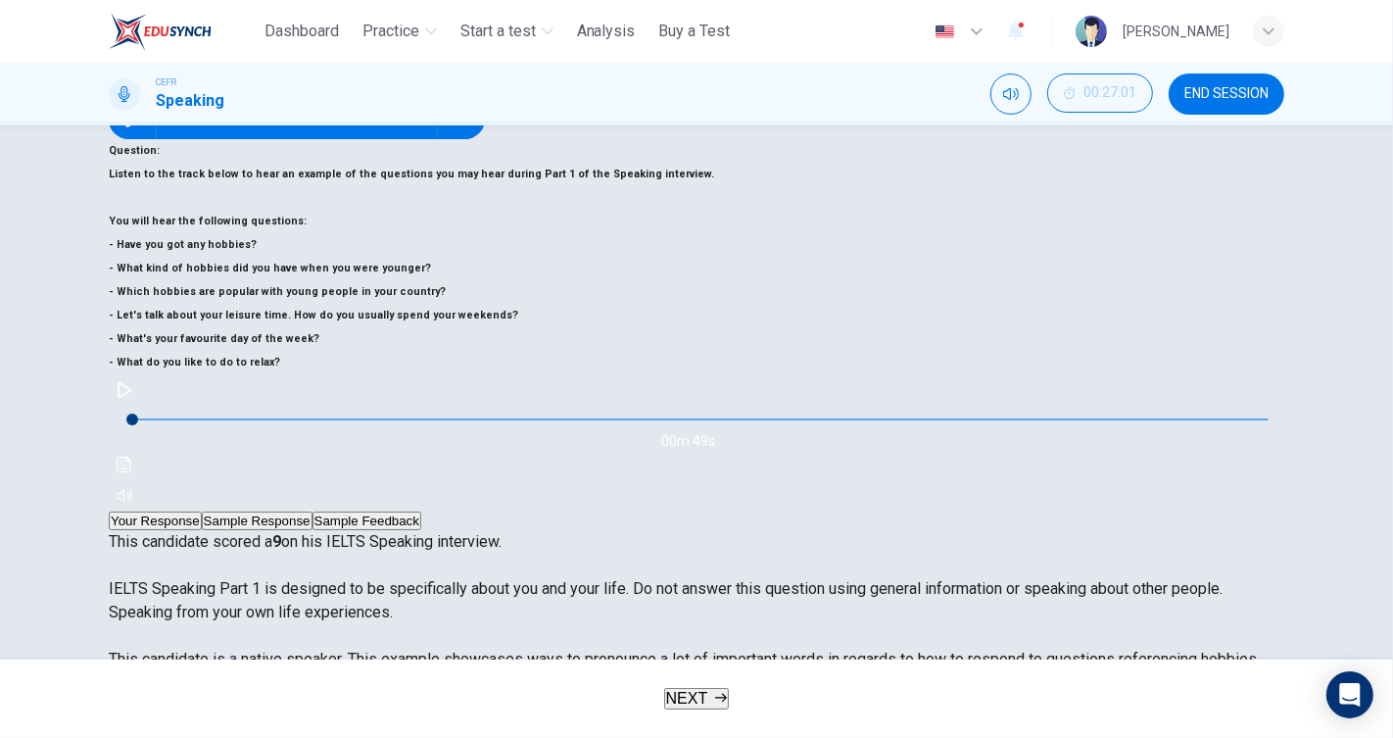
drag, startPoint x: 801, startPoint y: 250, endPoint x: 864, endPoint y: 207, distance: 76.9
click at [820, 530] on div "This candidate scored a 9 on his IELTS Speaking interview. IELTS Speaking Part …" at bounding box center [697, 624] width 1176 height 188
click at [313, 512] on button "Sample Response" at bounding box center [257, 521] width 111 height 19
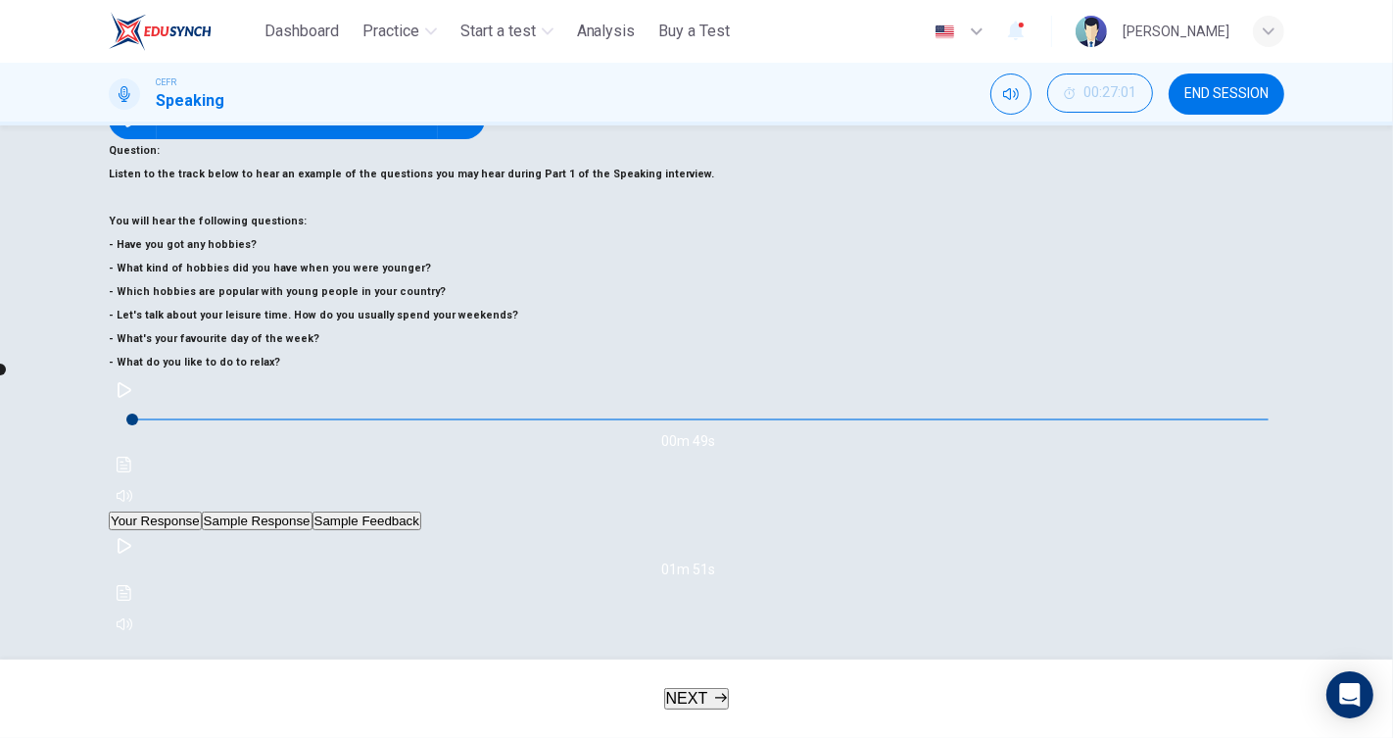
click at [132, 538] on icon "button" at bounding box center [125, 546] width 16 height 16
click at [132, 585] on icon "Click to see the audio transcription" at bounding box center [125, 593] width 16 height 16
click at [753, 530] on div "00m 37s" at bounding box center [697, 585] width 1176 height 110
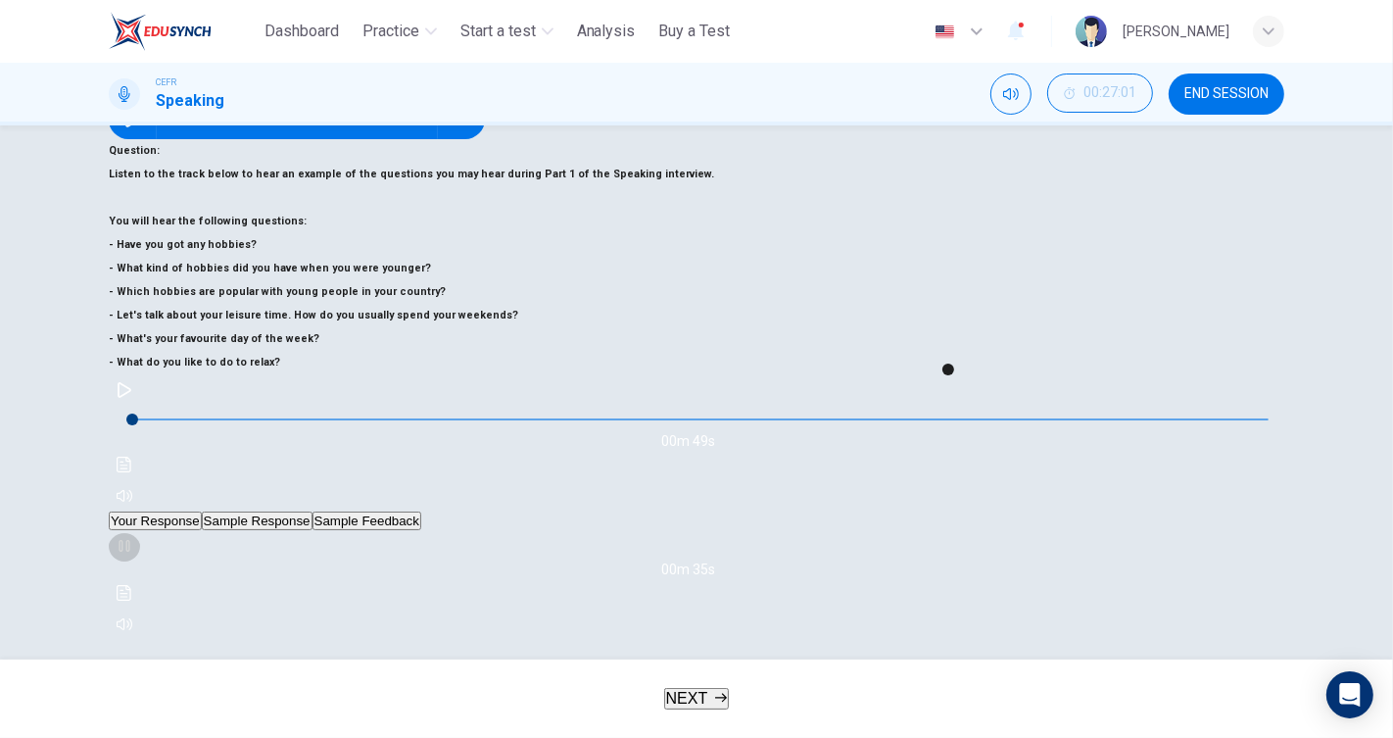
click at [132, 538] on icon "button" at bounding box center [125, 546] width 16 height 16
type input "**"
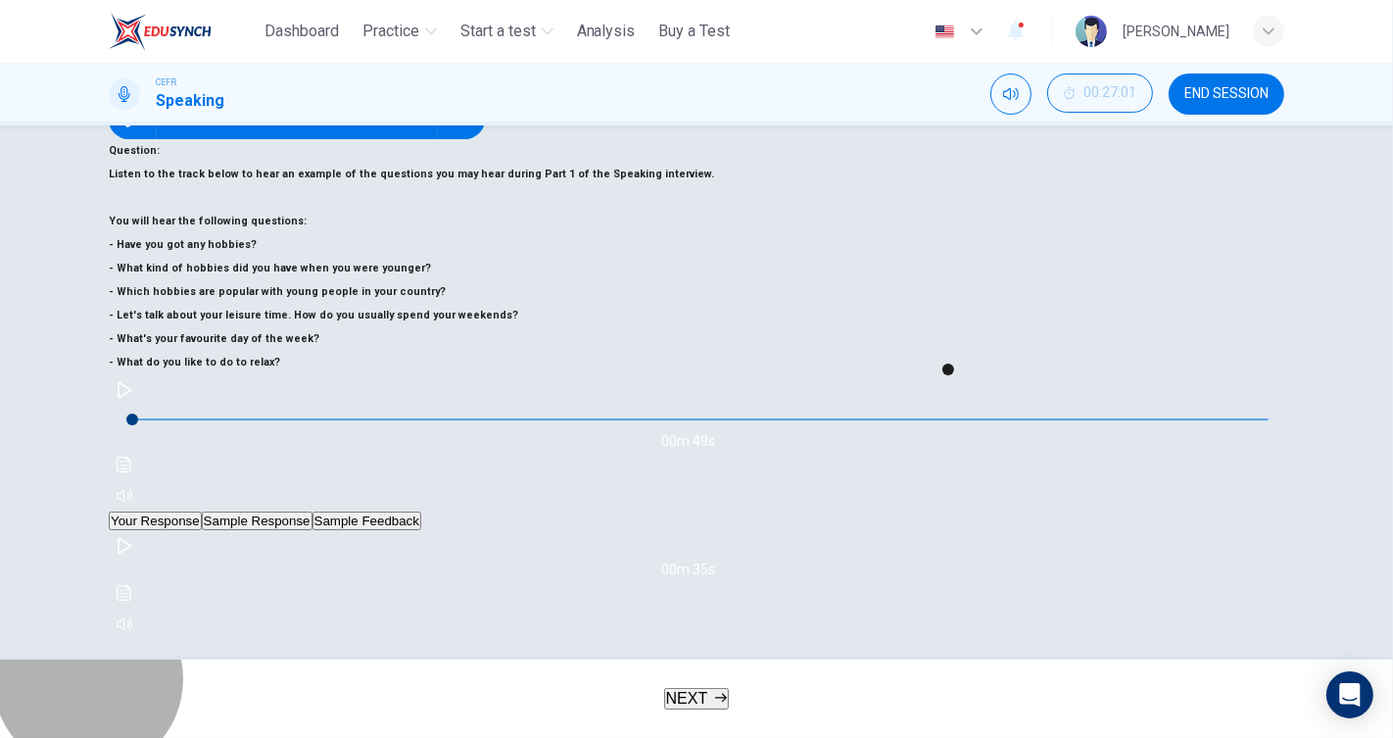
click at [718, 693] on icon "button" at bounding box center [721, 698] width 12 height 12
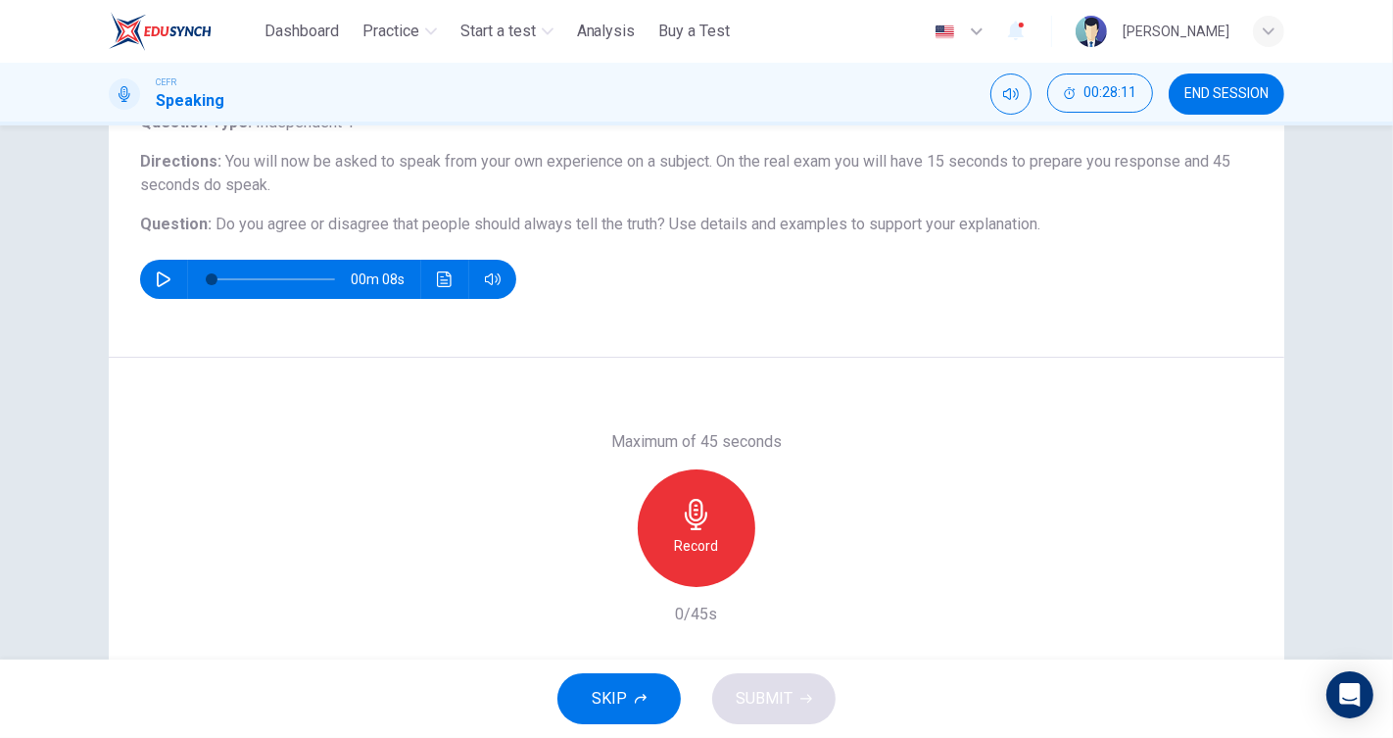
scroll to position [224, 0]
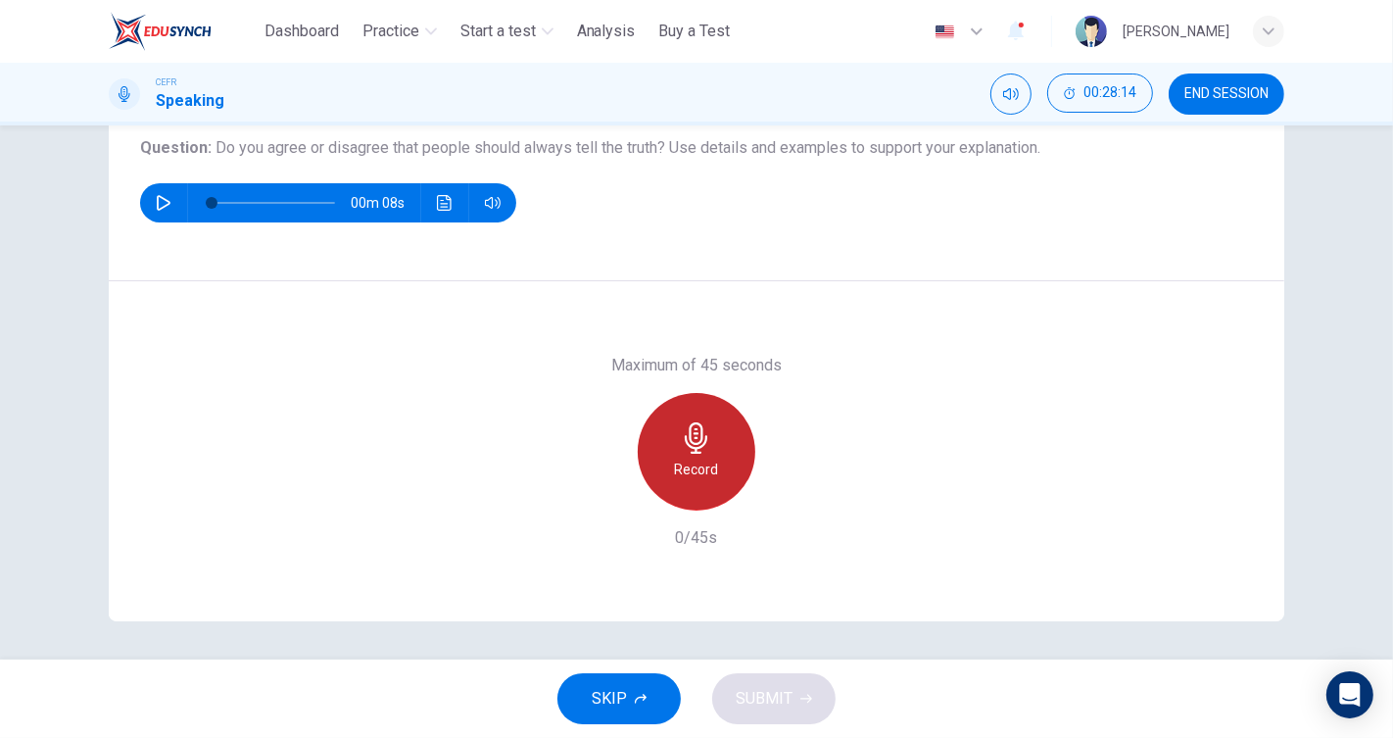
click at [707, 463] on h6 "Record" at bounding box center [697, 470] width 44 height 24
click at [707, 463] on div "Stop" at bounding box center [697, 452] width 118 height 118
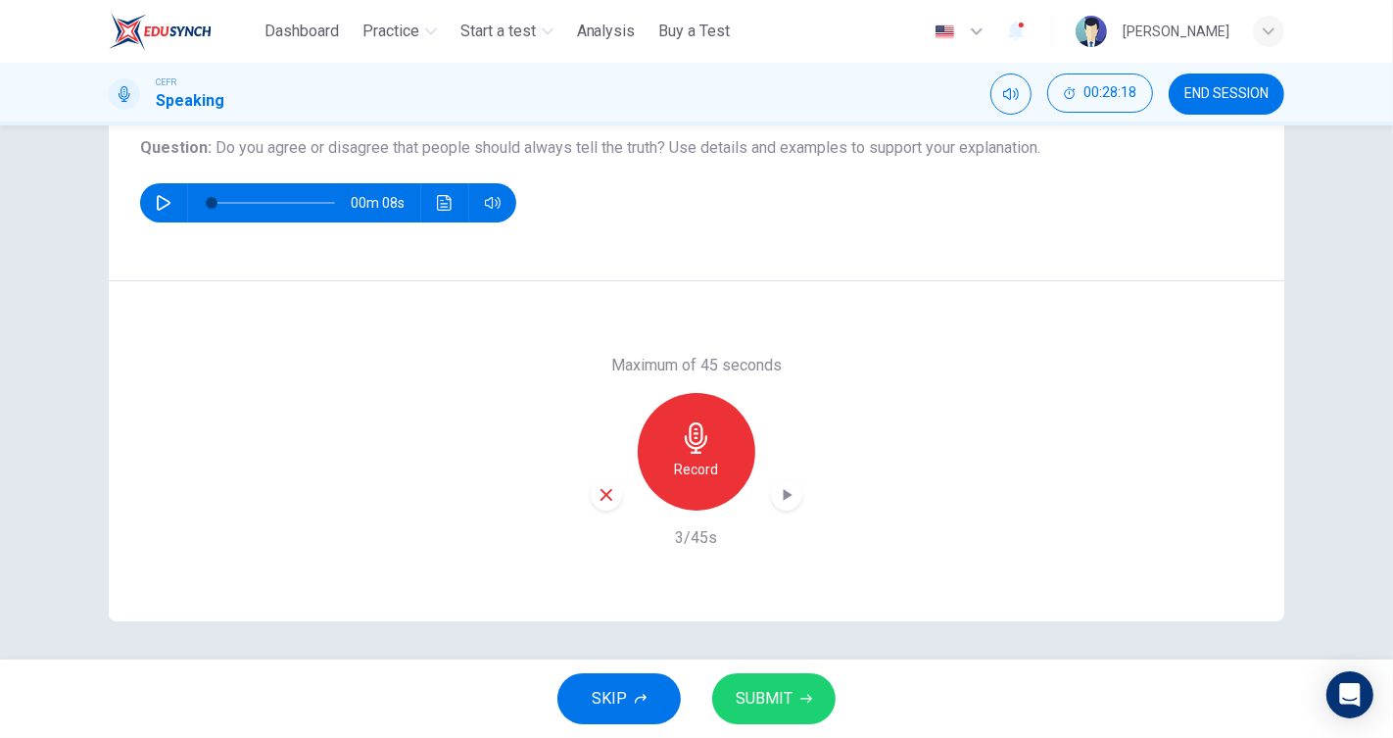
click at [597, 502] on div "button" at bounding box center [606, 494] width 31 height 31
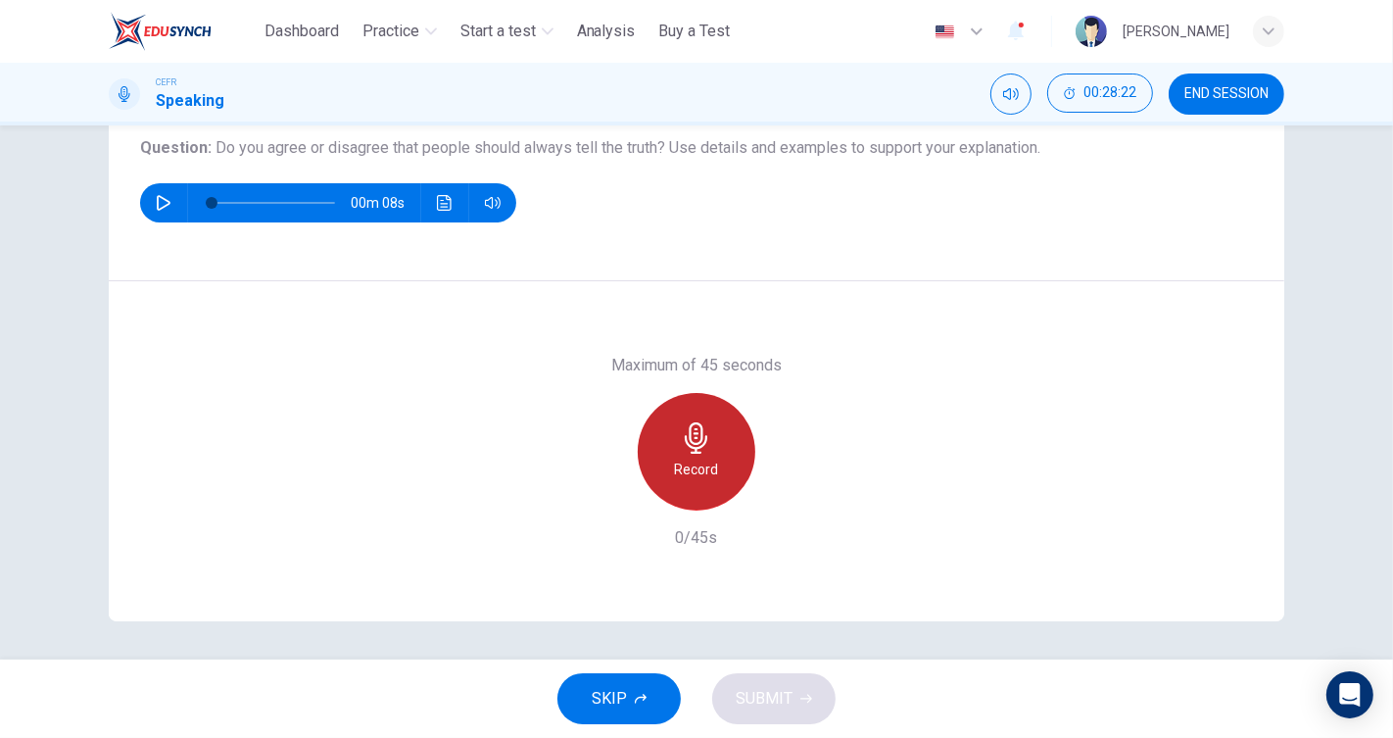
click at [708, 428] on div "Record" at bounding box center [697, 452] width 118 height 118
click at [708, 428] on div "Stop" at bounding box center [697, 452] width 118 height 118
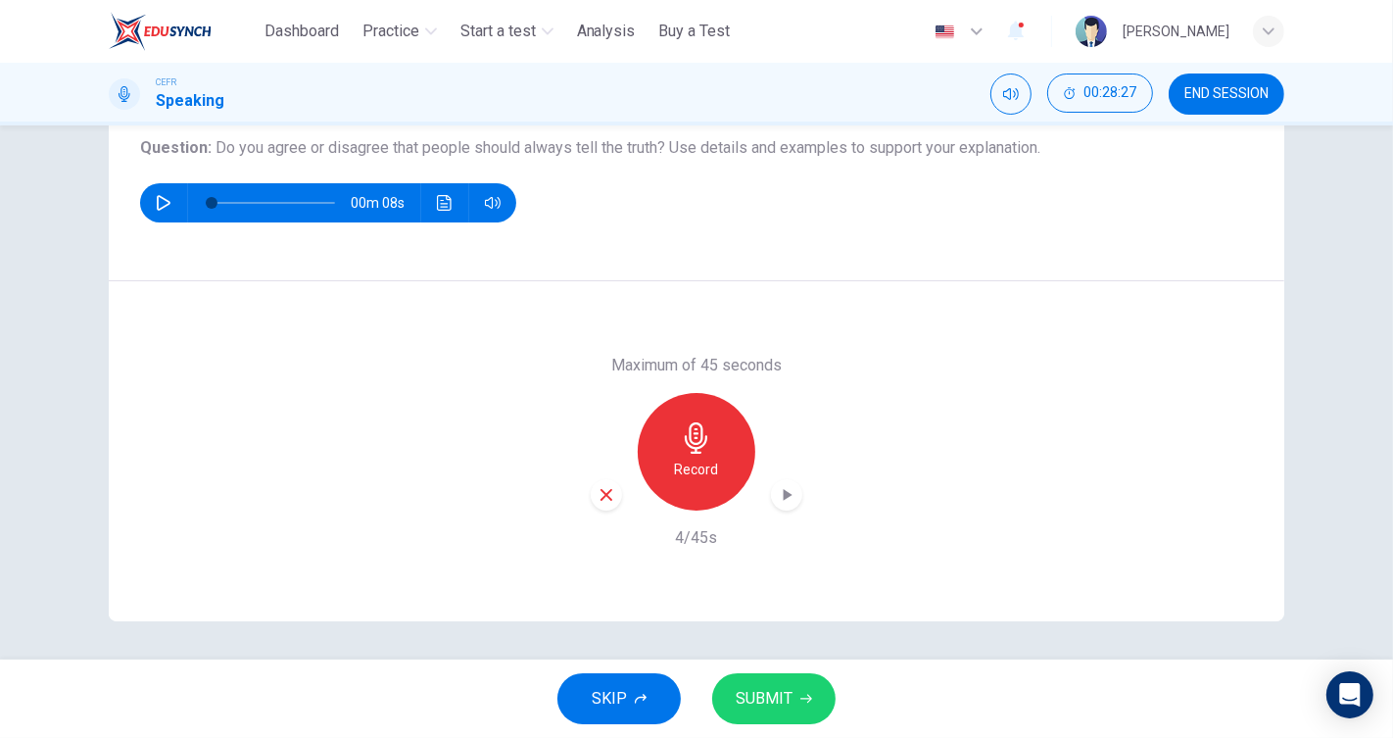
click at [601, 491] on icon "button" at bounding box center [607, 495] width 12 height 12
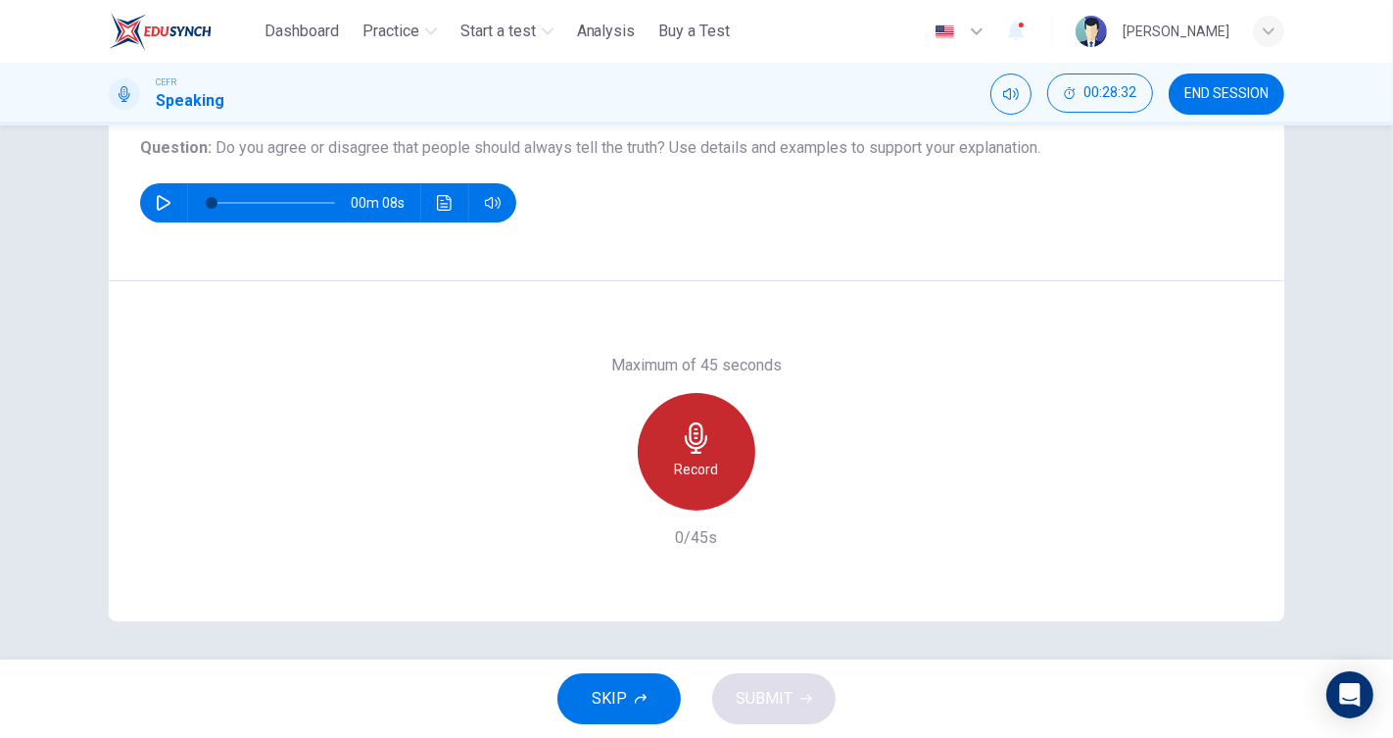
click at [723, 423] on div "Record" at bounding box center [697, 452] width 118 height 118
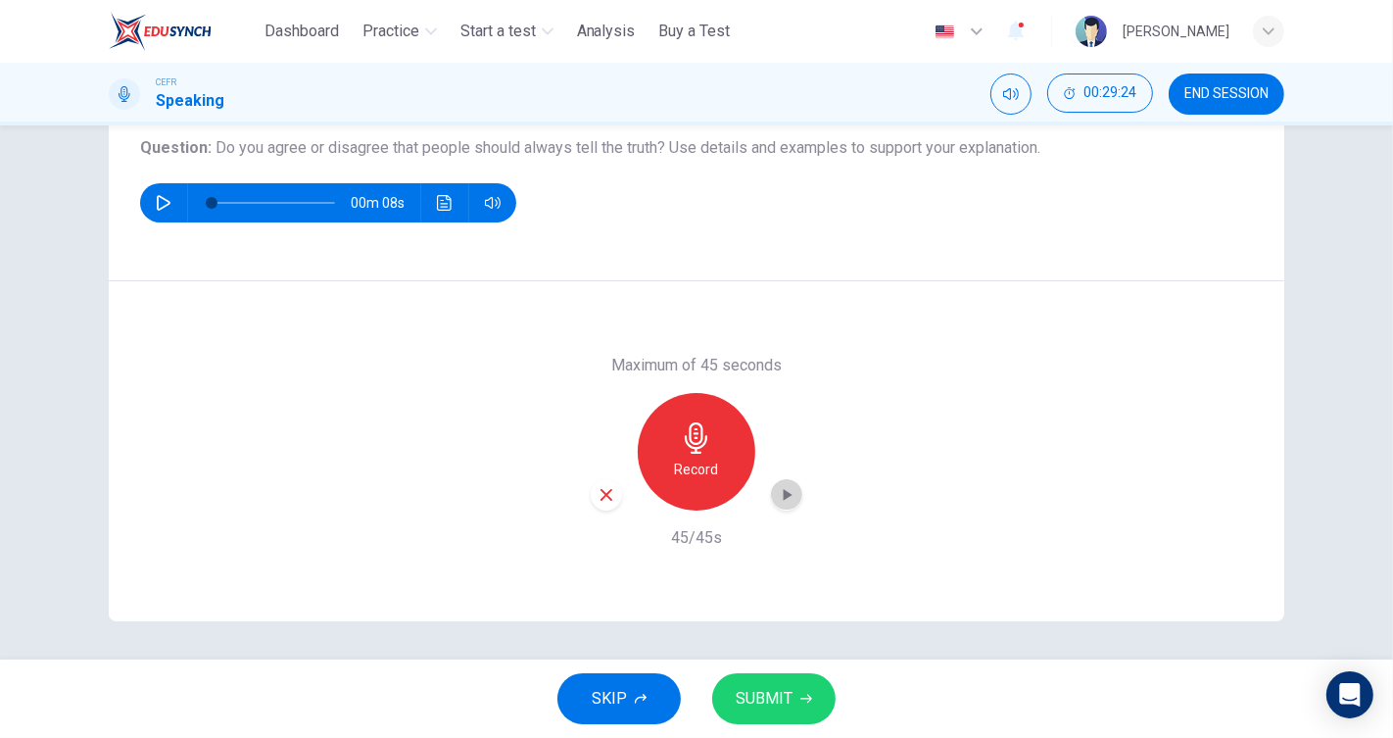
click at [784, 505] on div "button" at bounding box center [786, 494] width 31 height 31
click at [771, 488] on div "button" at bounding box center [786, 494] width 31 height 31
click at [607, 494] on icon "button" at bounding box center [607, 495] width 18 height 18
click at [713, 466] on div "Record" at bounding box center [697, 452] width 118 height 118
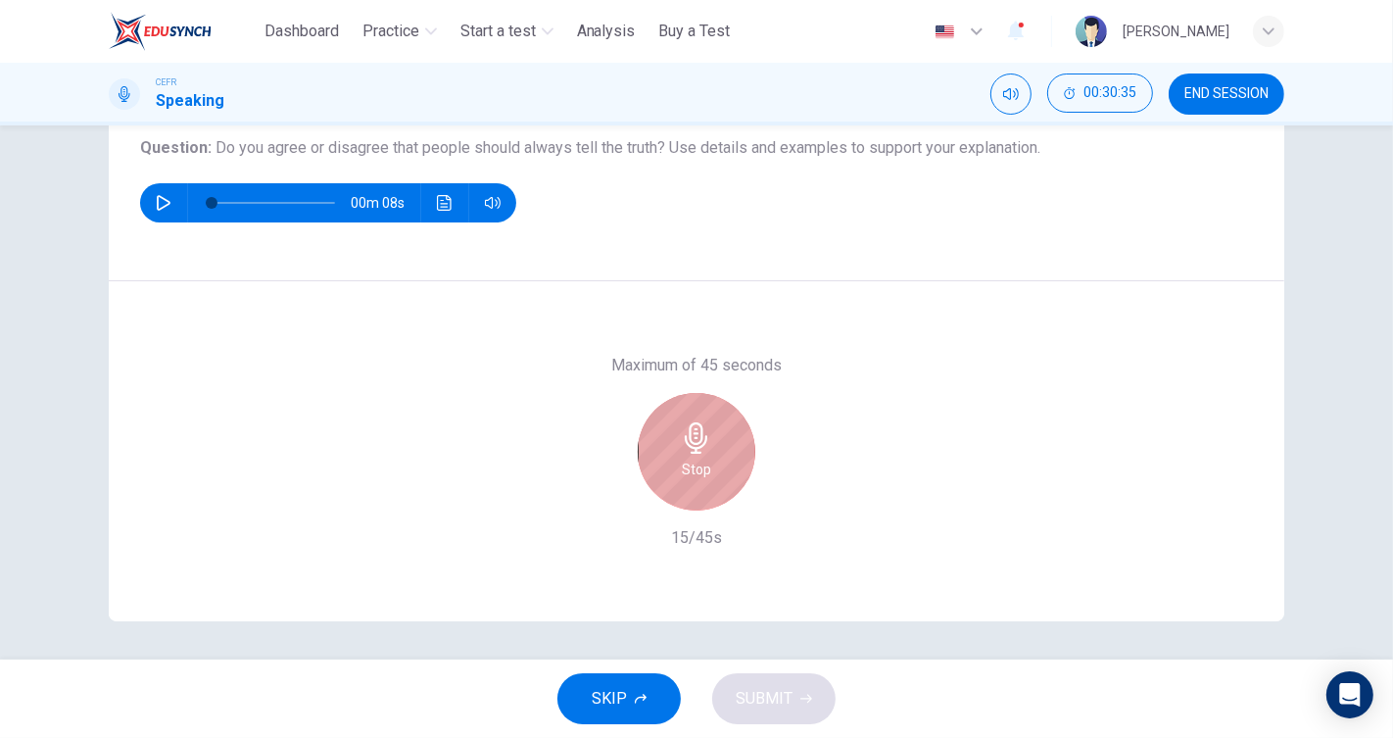
click at [688, 449] on icon "button" at bounding box center [696, 437] width 31 height 31
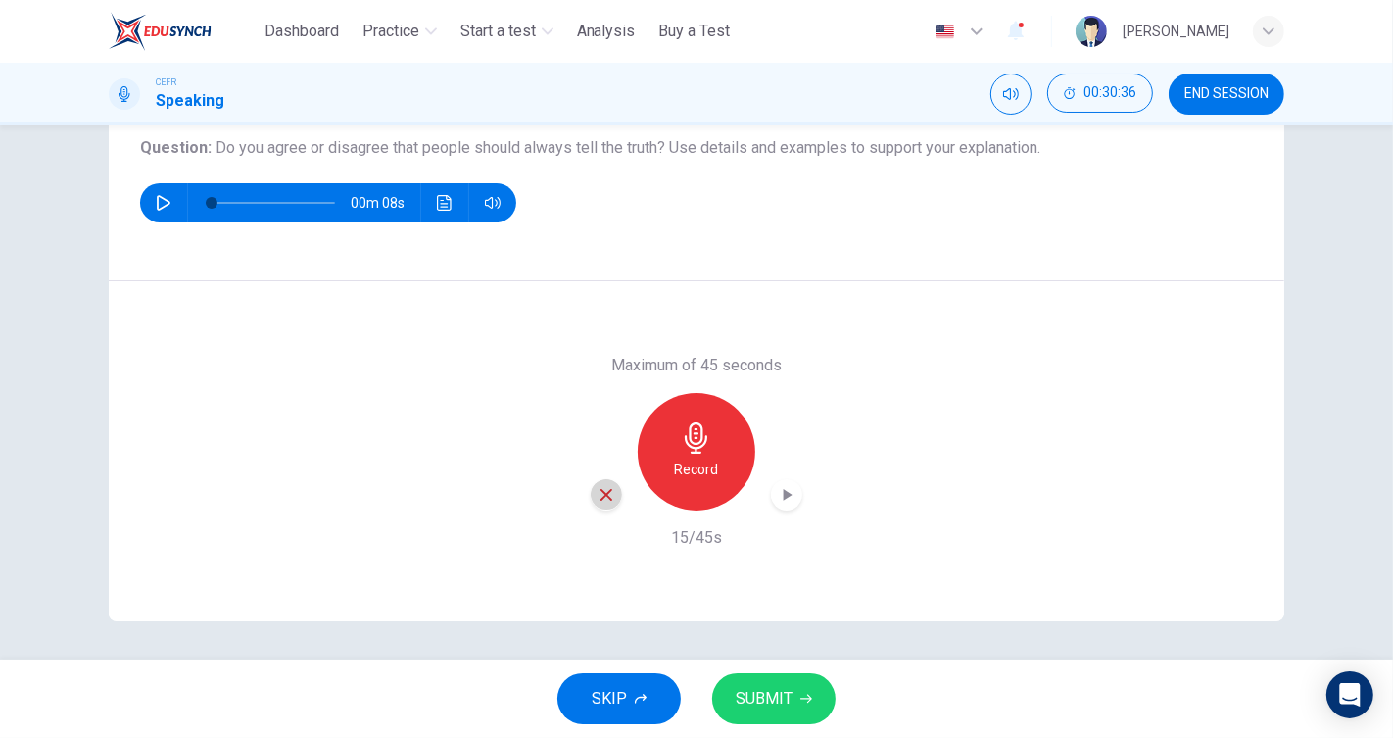
click at [606, 495] on icon "button" at bounding box center [607, 495] width 18 height 18
click at [743, 452] on div "Record" at bounding box center [697, 452] width 118 height 118
click at [617, 485] on div "Record" at bounding box center [697, 452] width 212 height 118
click at [602, 488] on icon "button" at bounding box center [607, 495] width 18 height 18
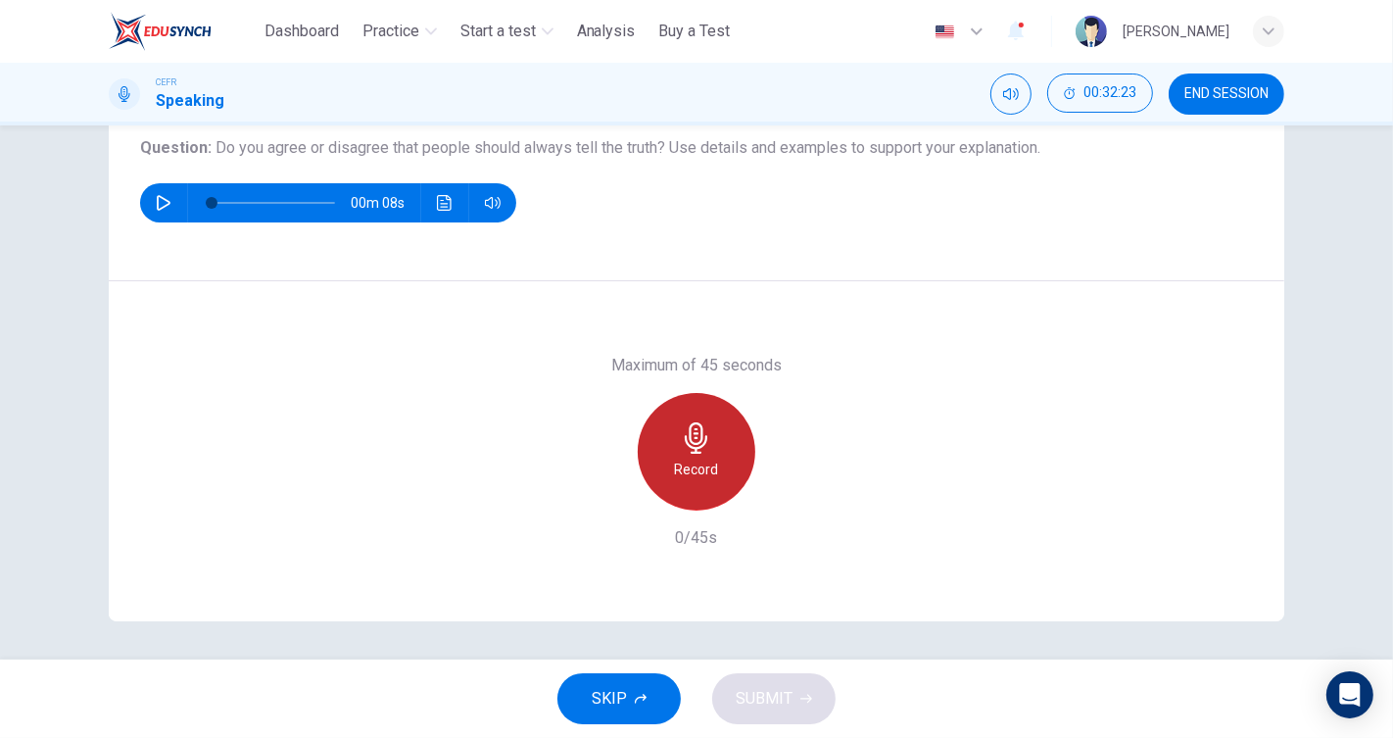
click at [695, 439] on icon "button" at bounding box center [696, 437] width 23 height 31
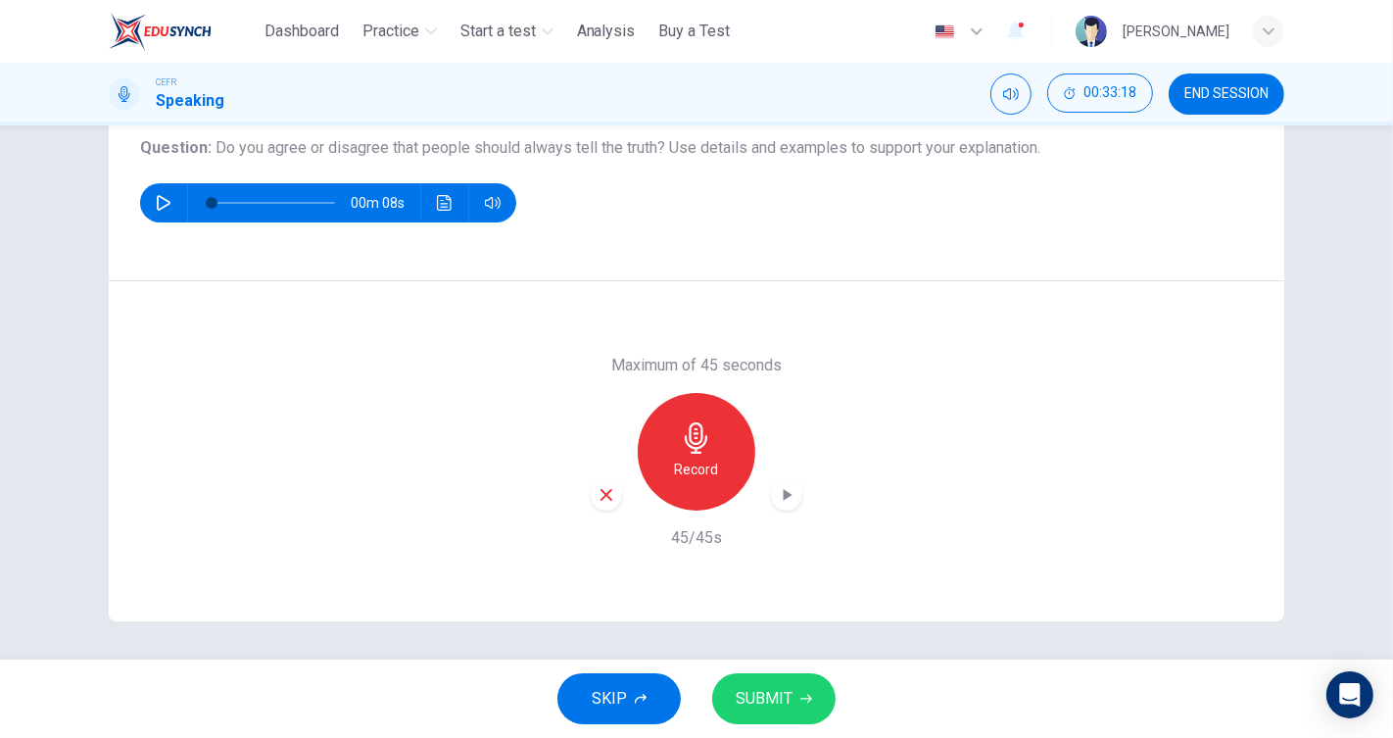
click at [603, 494] on icon "button" at bounding box center [607, 495] width 18 height 18
click at [687, 441] on icon "button" at bounding box center [696, 437] width 23 height 31
click at [601, 494] on icon "button" at bounding box center [607, 495] width 12 height 12
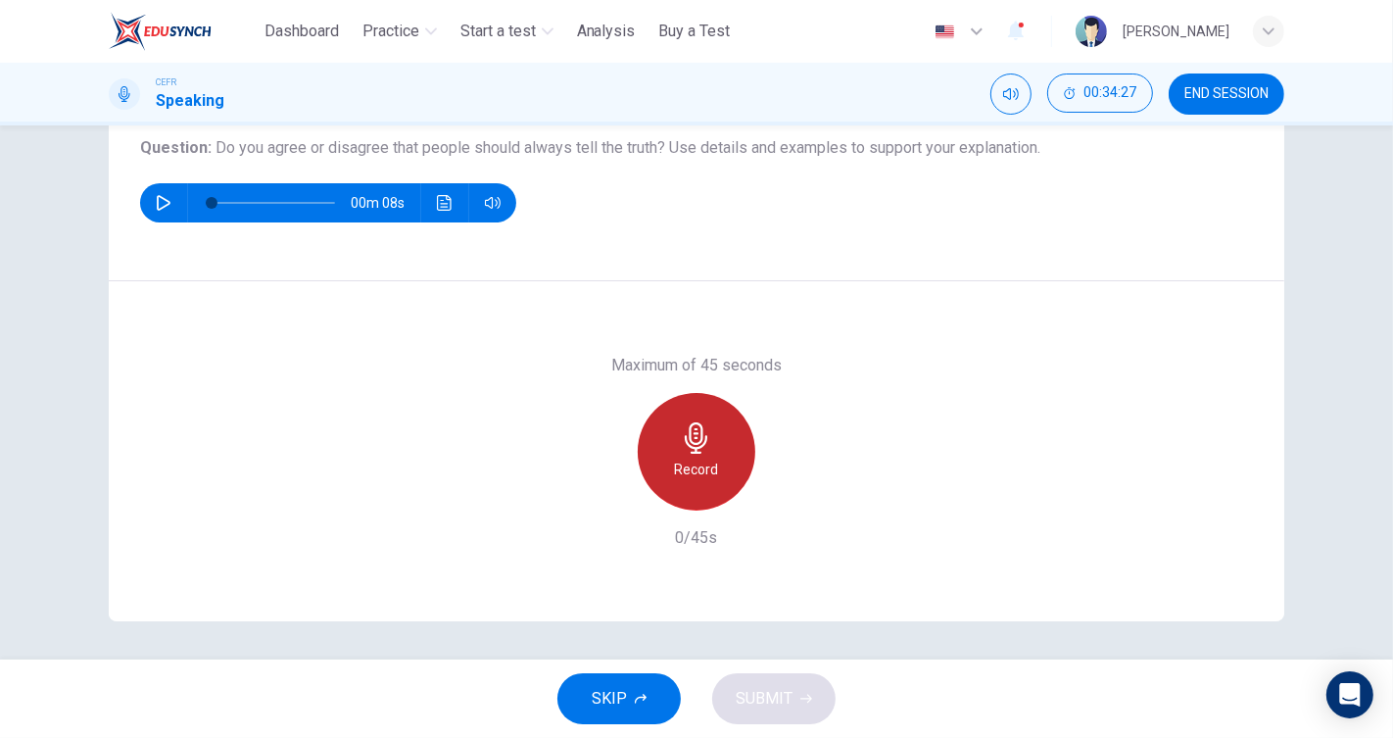
click at [692, 449] on icon "button" at bounding box center [696, 437] width 31 height 31
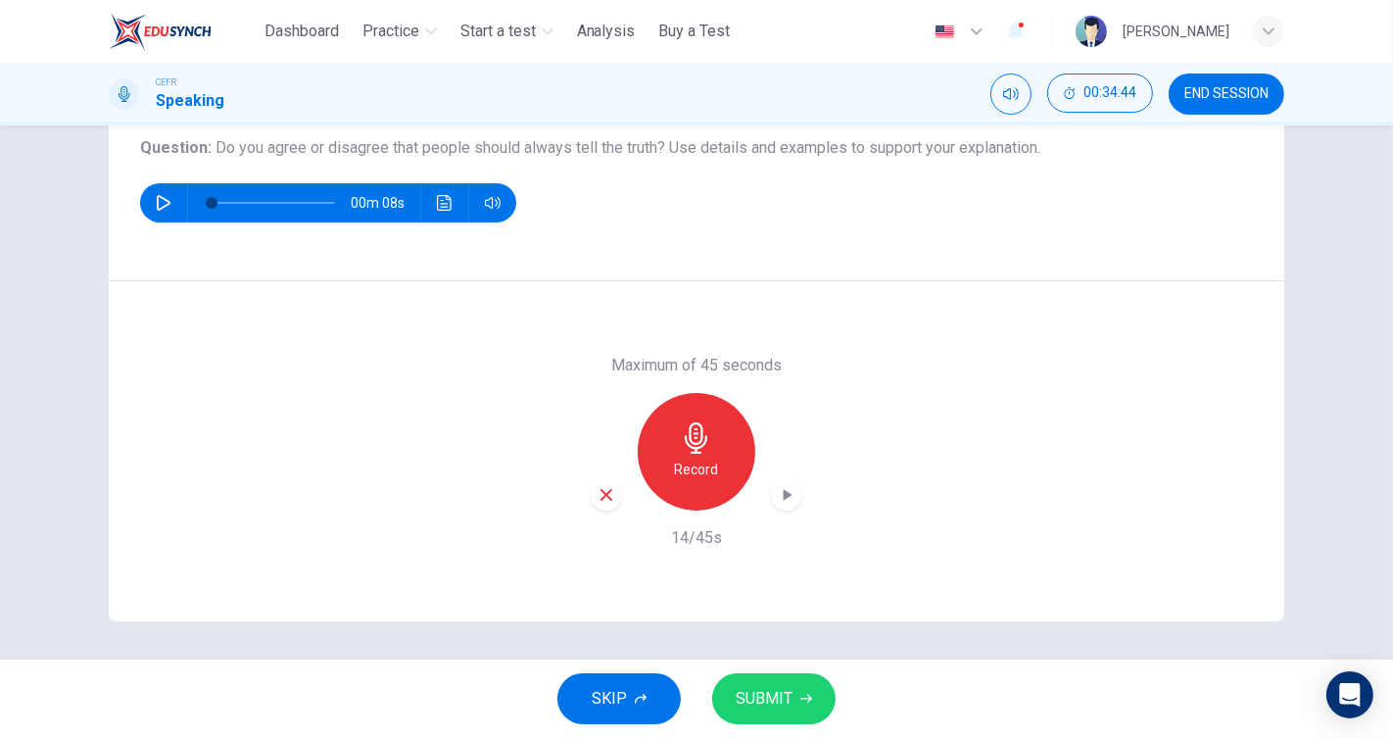
click at [583, 497] on div "Maximum of 45 seconds Record 14/45s" at bounding box center [697, 451] width 1176 height 340
click at [607, 489] on icon "button" at bounding box center [607, 495] width 18 height 18
click at [669, 443] on div "Record" at bounding box center [697, 452] width 118 height 118
click at [781, 488] on icon "button" at bounding box center [787, 495] width 20 height 20
click at [779, 696] on span "SUBMIT" at bounding box center [764, 698] width 57 height 27
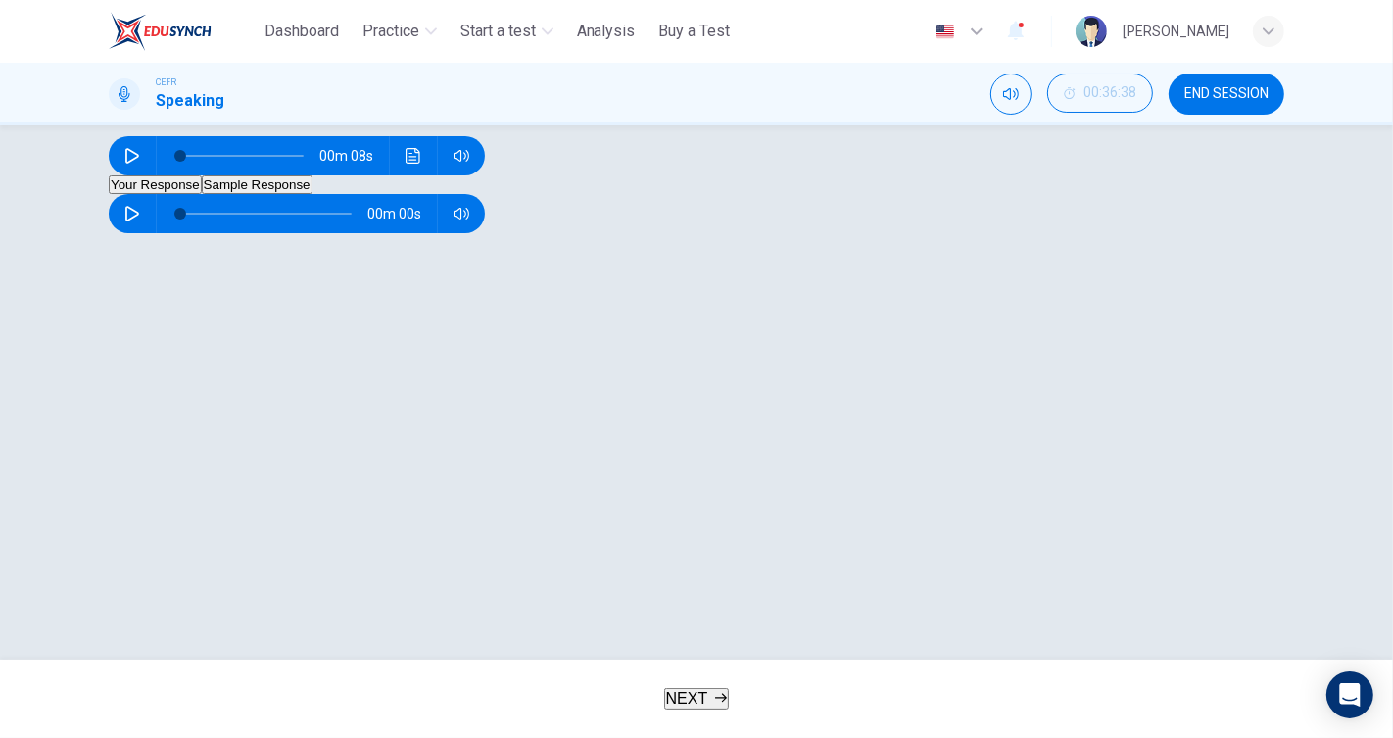
click at [313, 194] on button "Sample Response" at bounding box center [257, 184] width 111 height 19
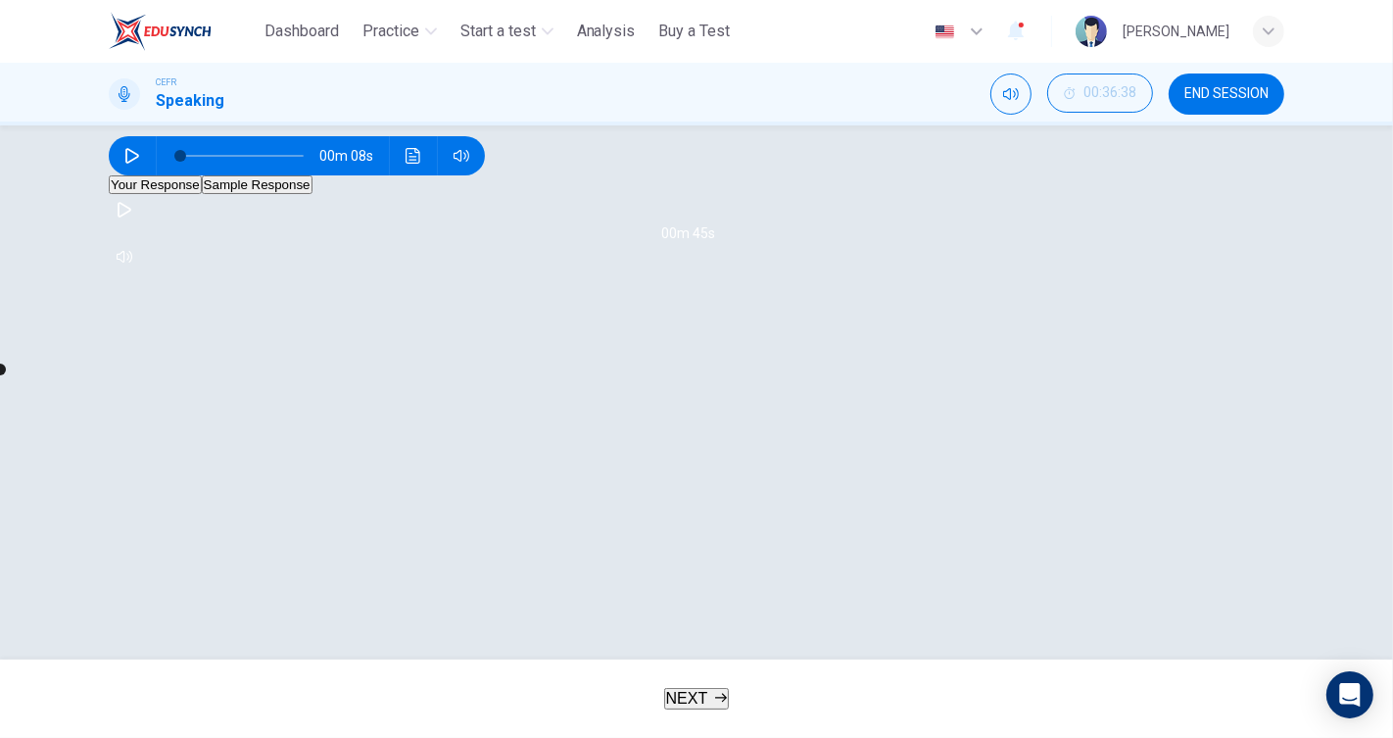
drag, startPoint x: 151, startPoint y: 482, endPoint x: 179, endPoint y: 468, distance: 31.6
click at [149, 272] on div "00m 45s" at bounding box center [697, 233] width 1176 height 78
click at [131, 218] on icon "button" at bounding box center [125, 210] width 14 height 16
type input "*"
click at [705, 696] on span "NEXT" at bounding box center [687, 698] width 42 height 17
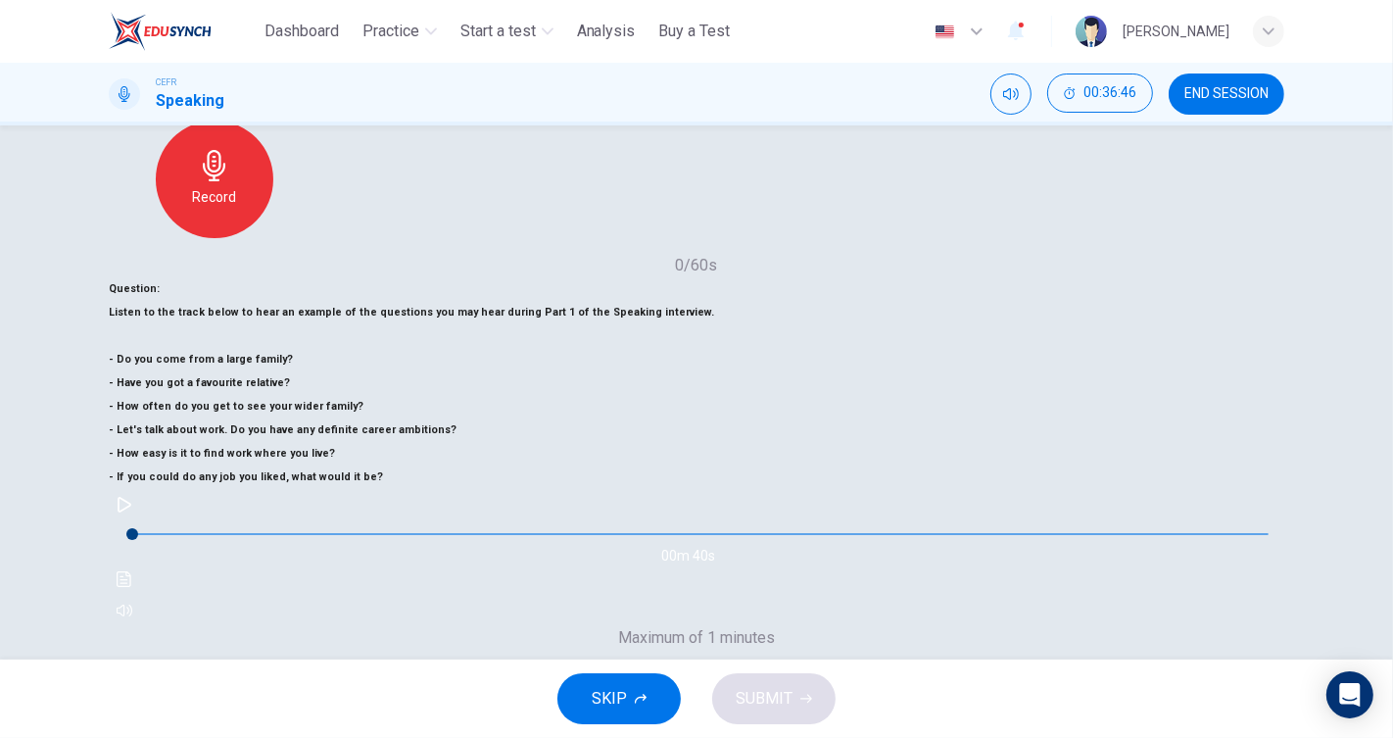
scroll to position [116, 0]
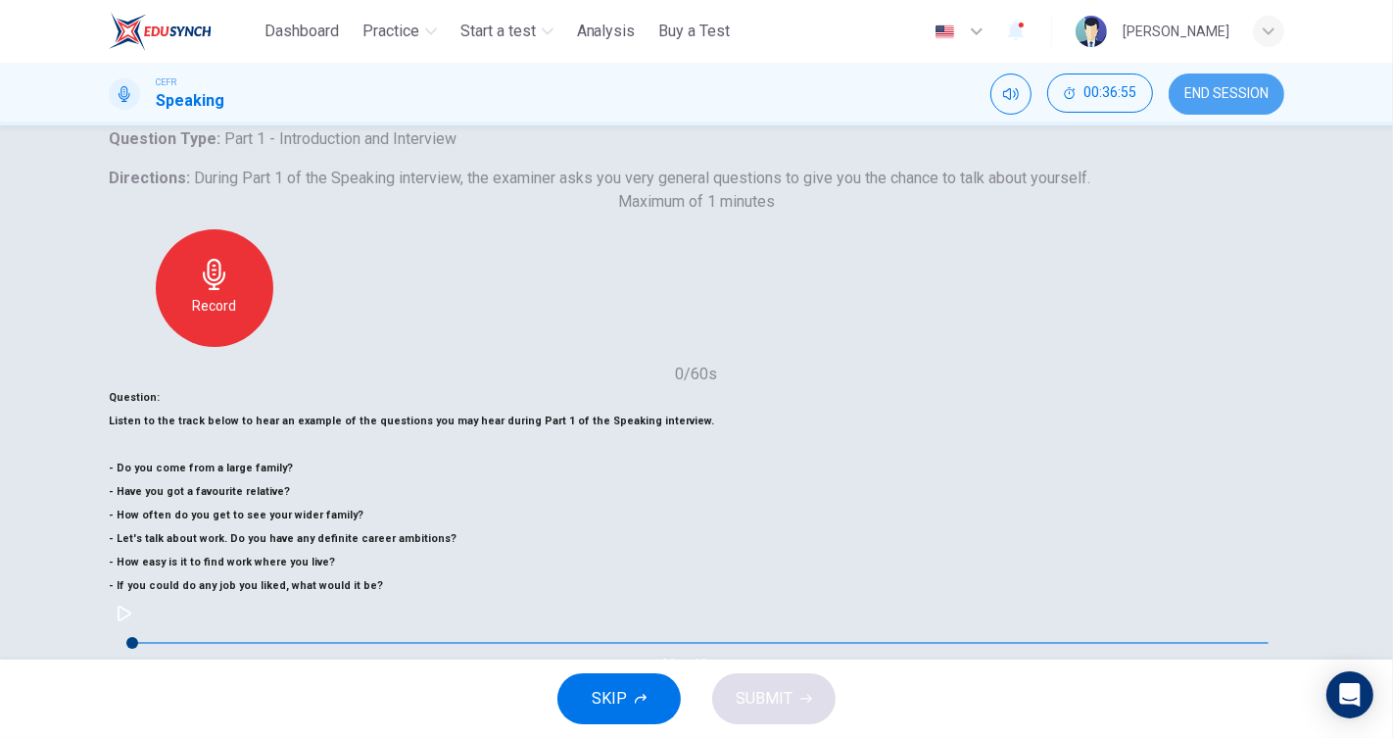
click at [1218, 105] on button "END SESSION" at bounding box center [1227, 93] width 116 height 41
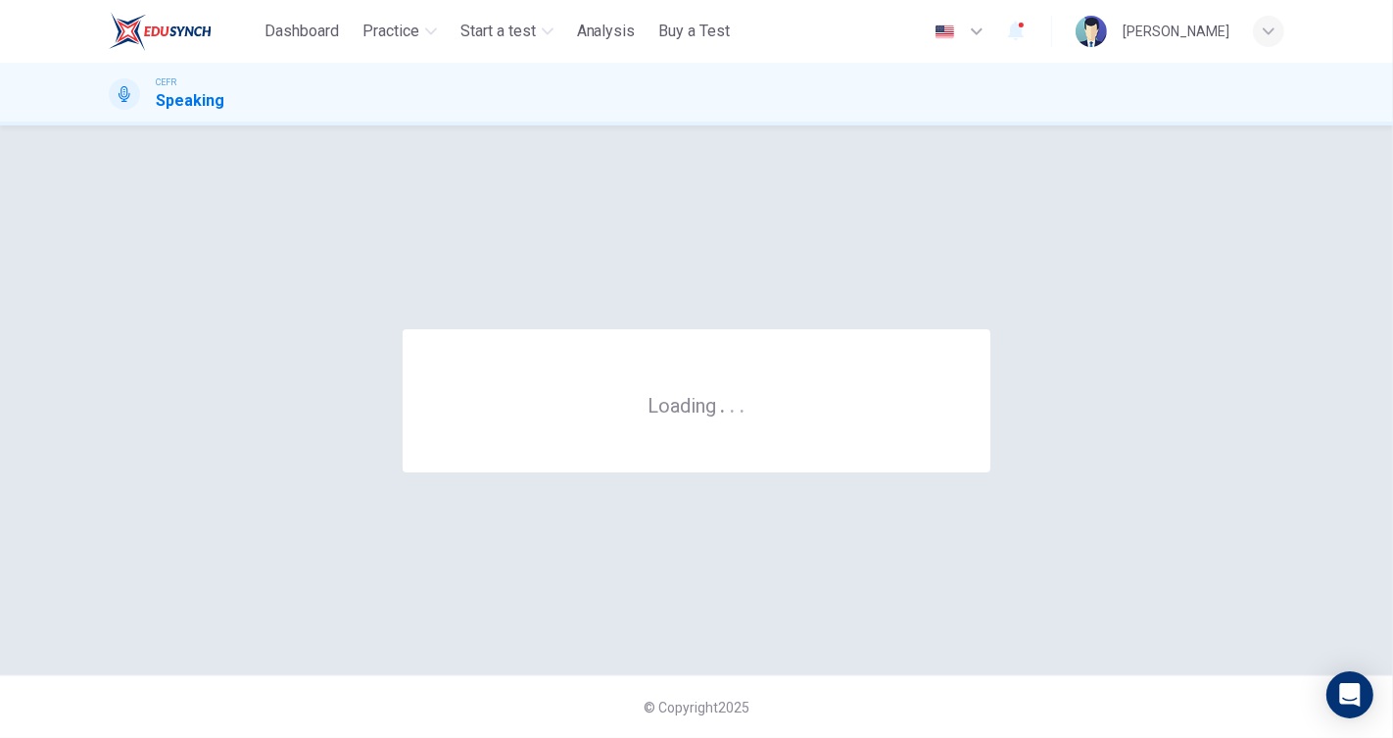
scroll to position [0, 0]
